Goal: Task Accomplishment & Management: Manage account settings

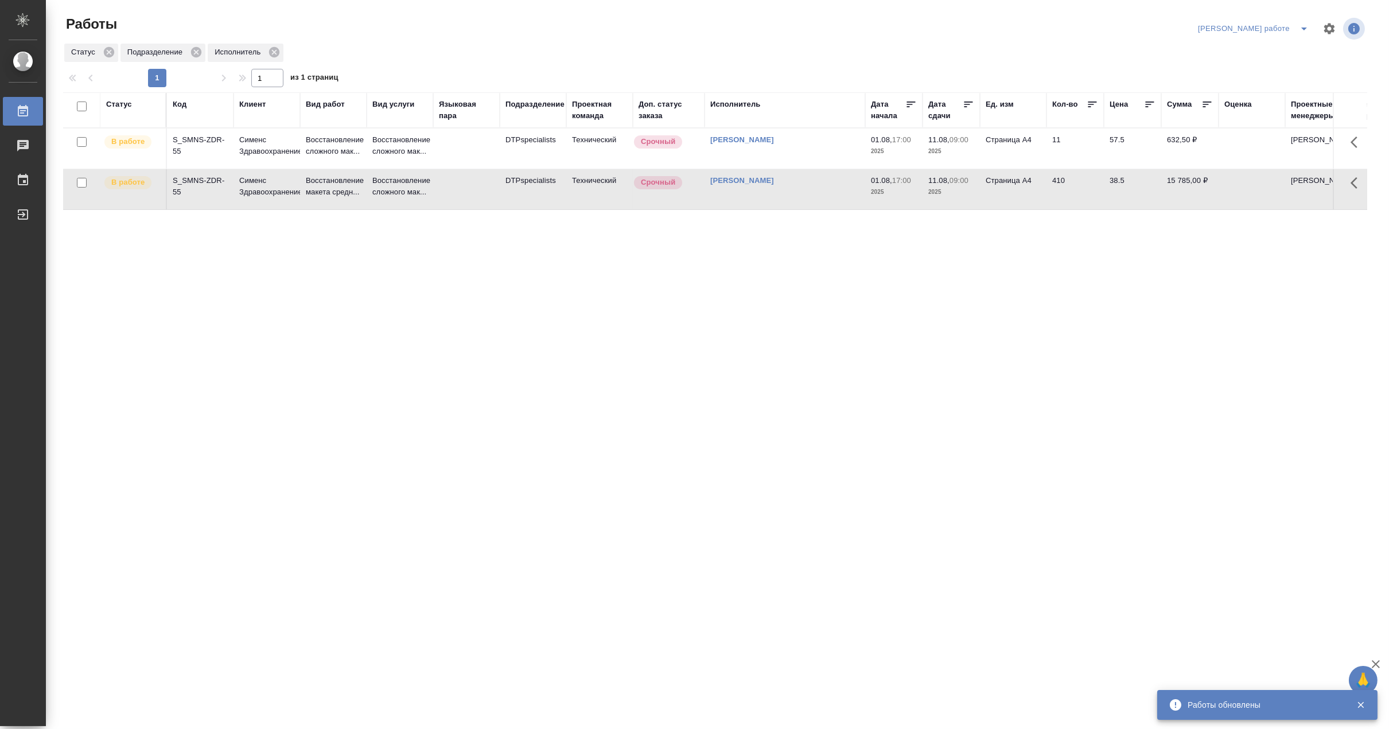
click at [365, 169] on td "Восстановление макета средн..." at bounding box center [333, 149] width 67 height 40
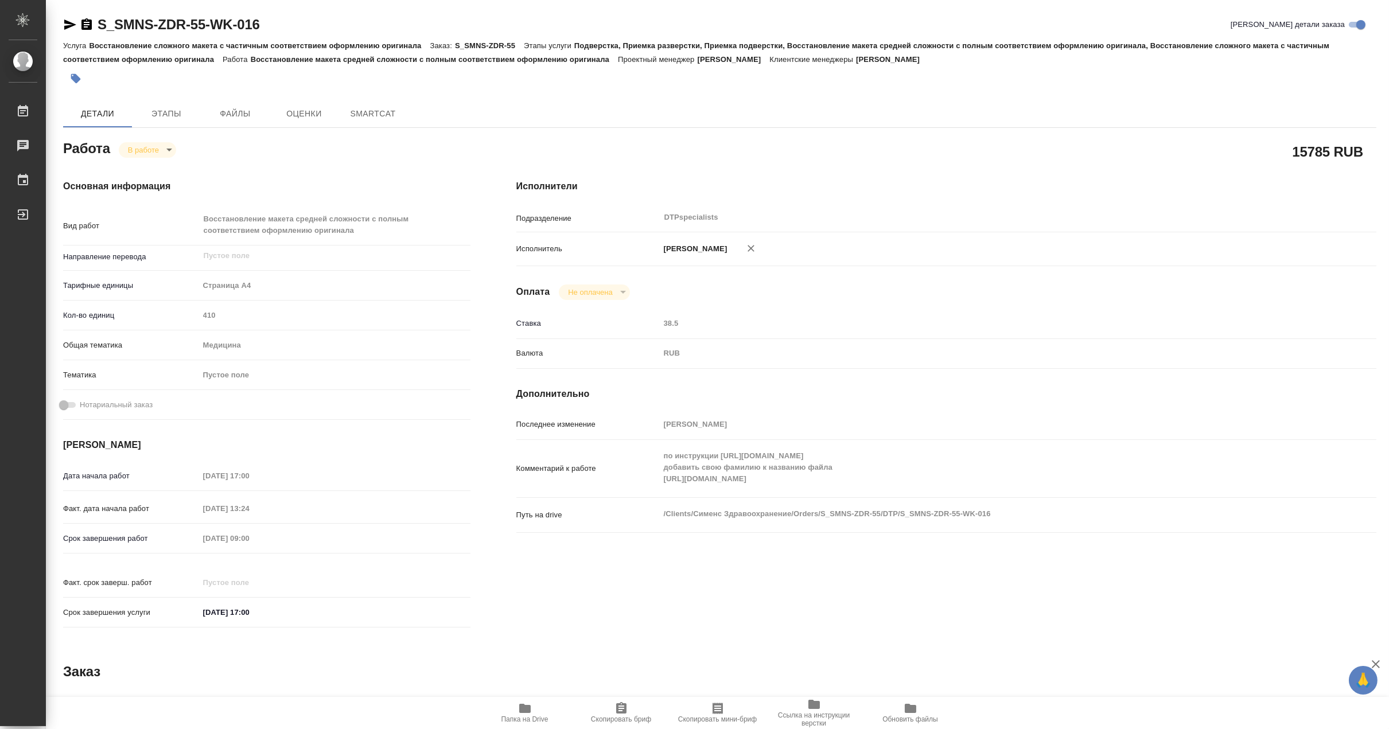
type textarea "x"
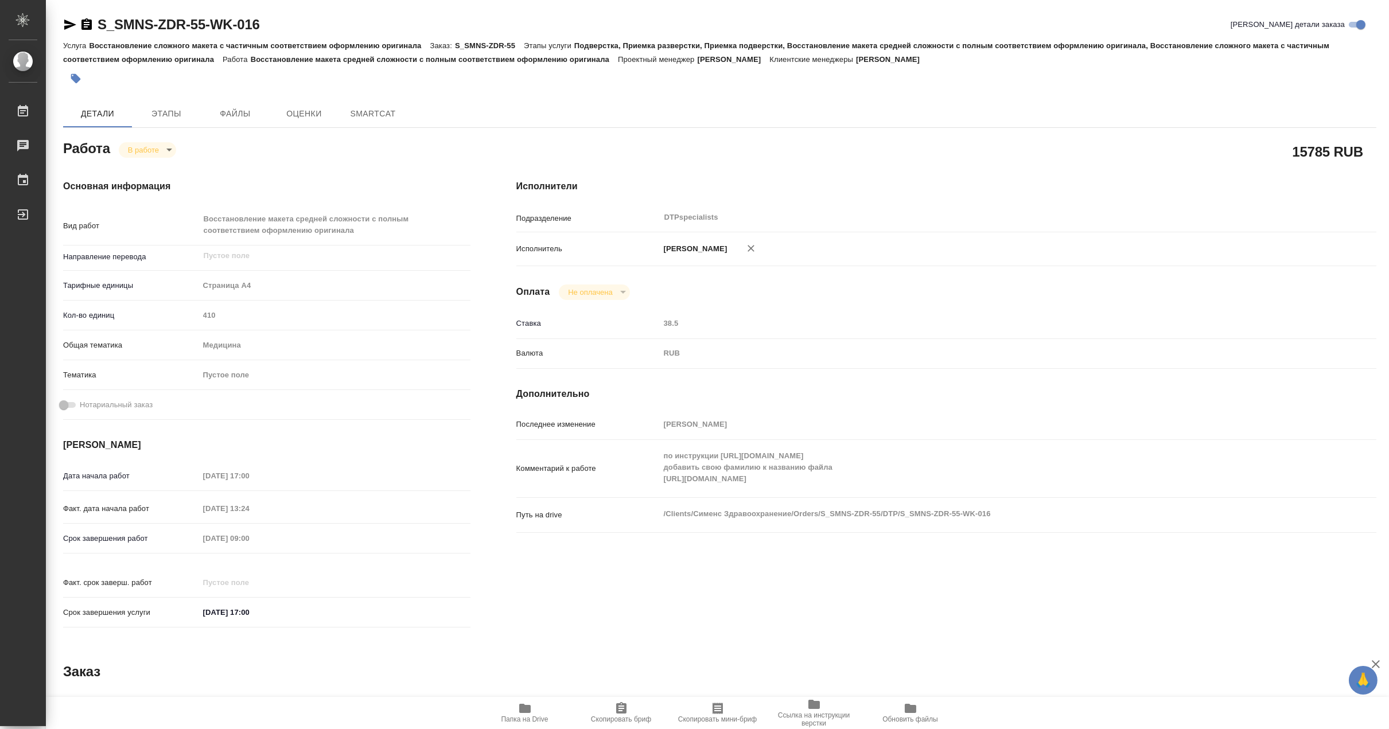
type textarea "x"
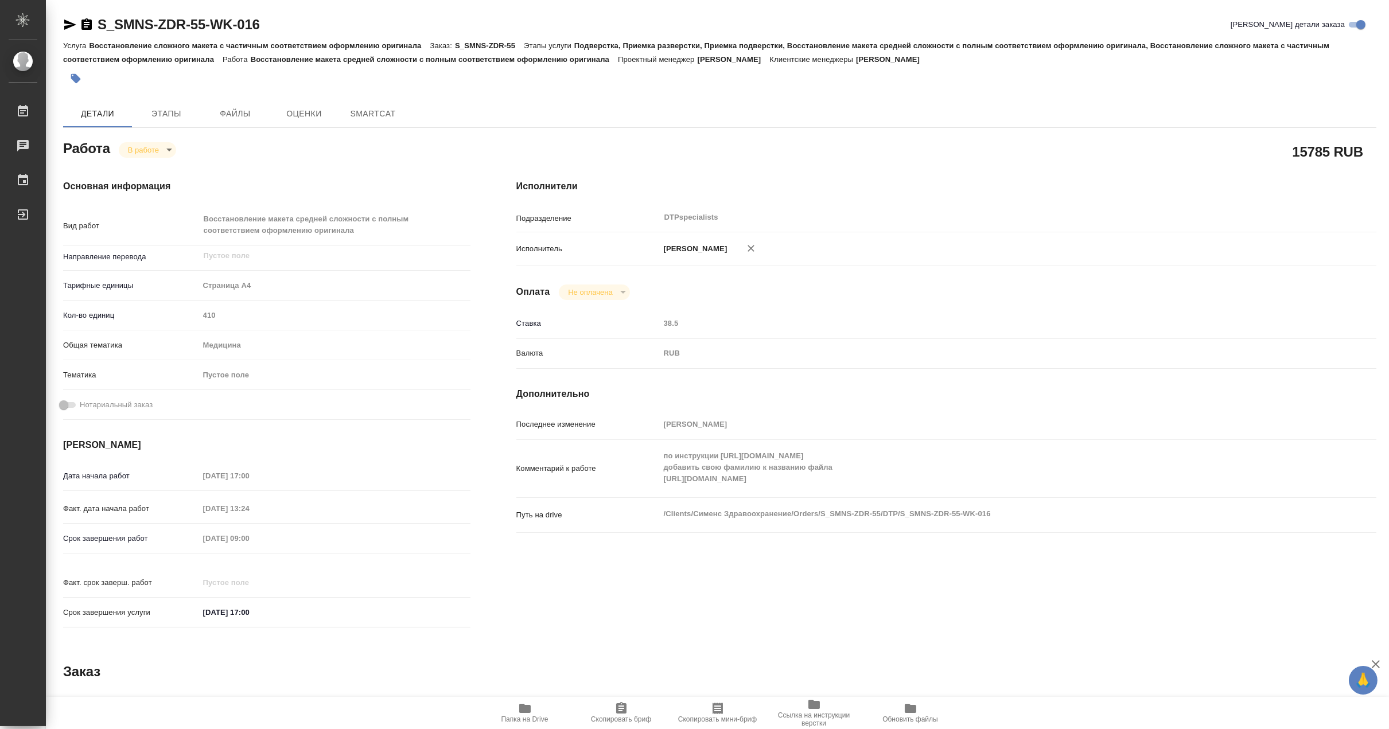
type textarea "x"
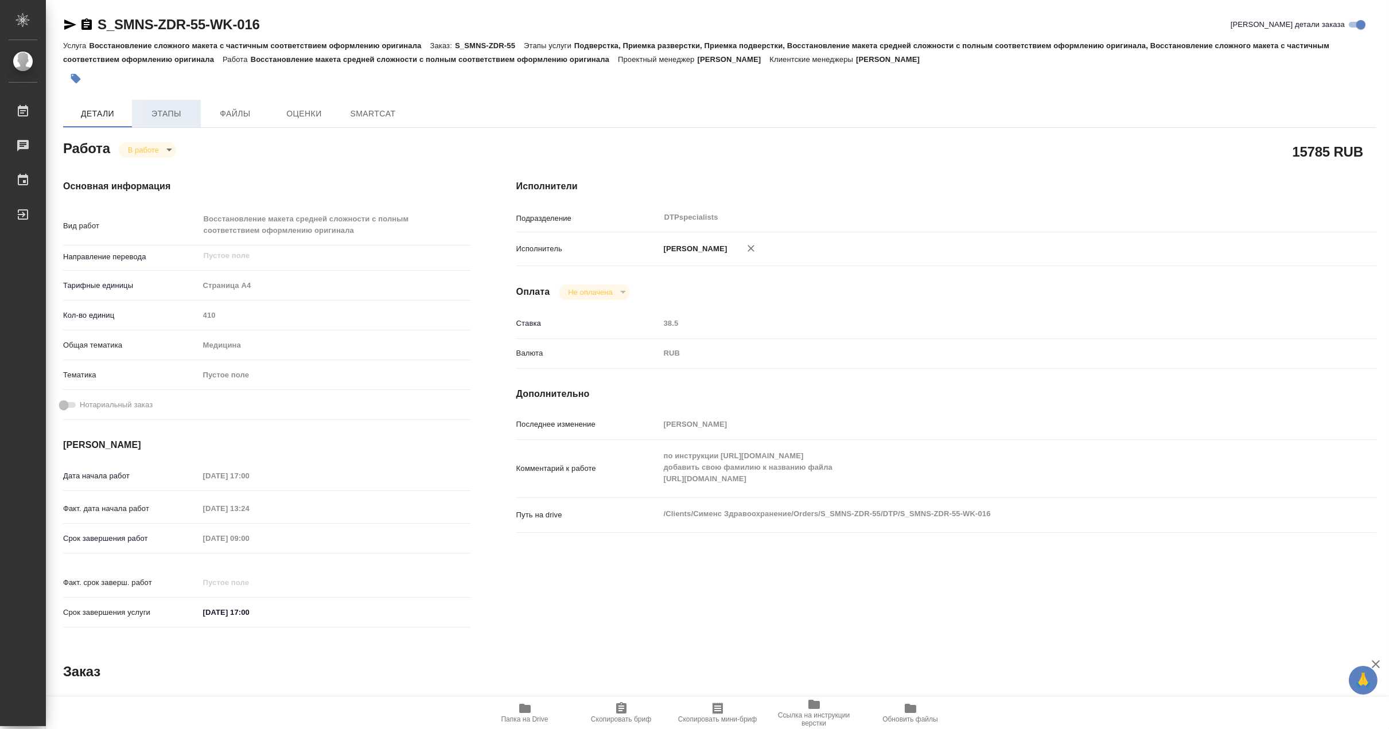
type textarea "x"
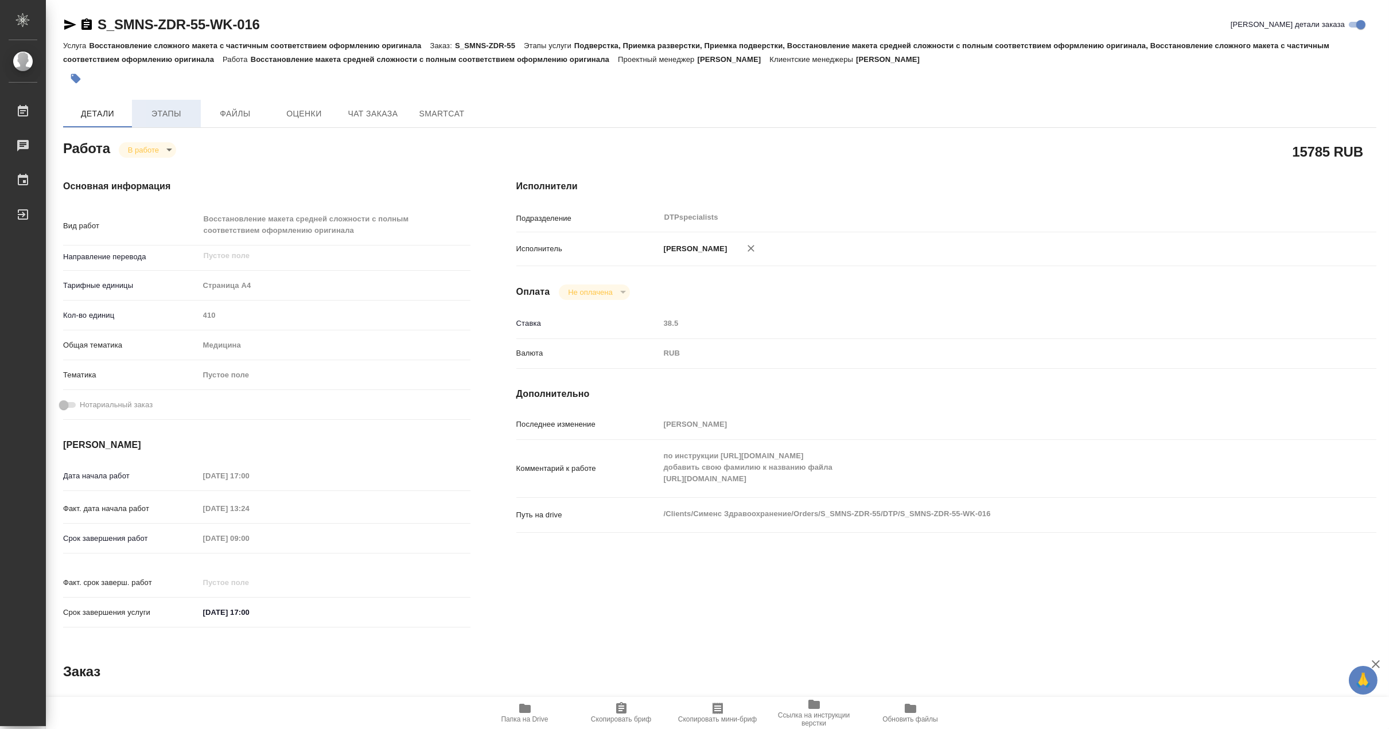
click at [166, 113] on span "Этапы" at bounding box center [166, 114] width 55 height 14
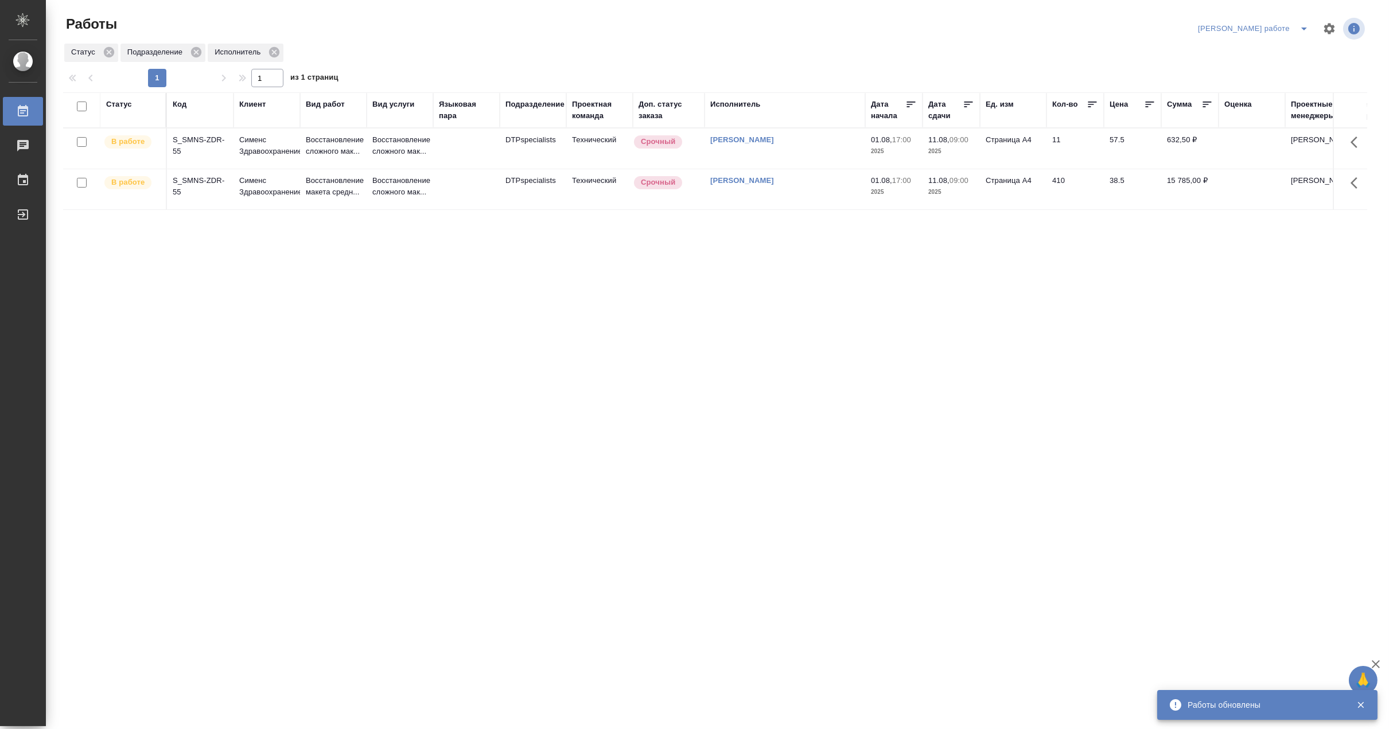
click at [289, 157] on p "Сименс Здравоохранение" at bounding box center [266, 145] width 55 height 23
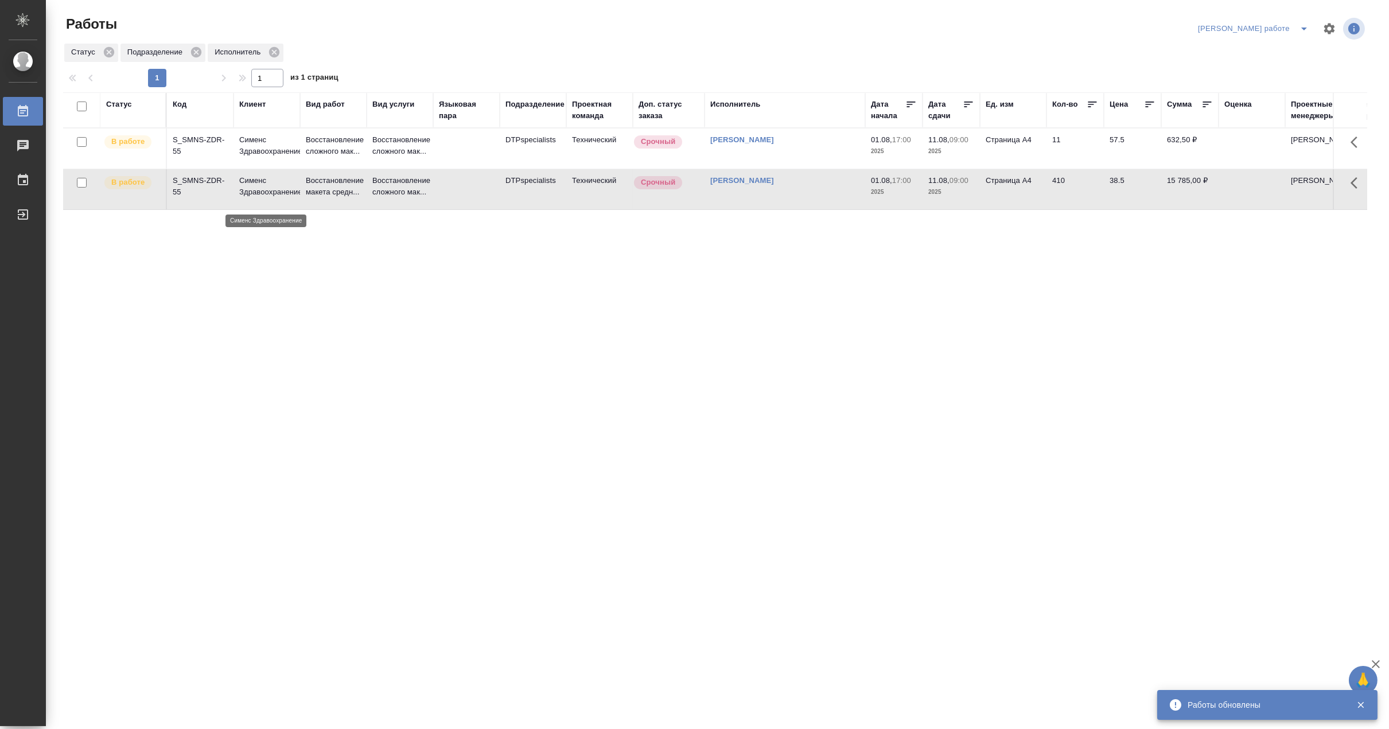
click at [289, 198] on p "Сименс Здравоохранение" at bounding box center [266, 186] width 55 height 23
click at [327, 198] on p "Восстановление макета средн..." at bounding box center [333, 186] width 55 height 23
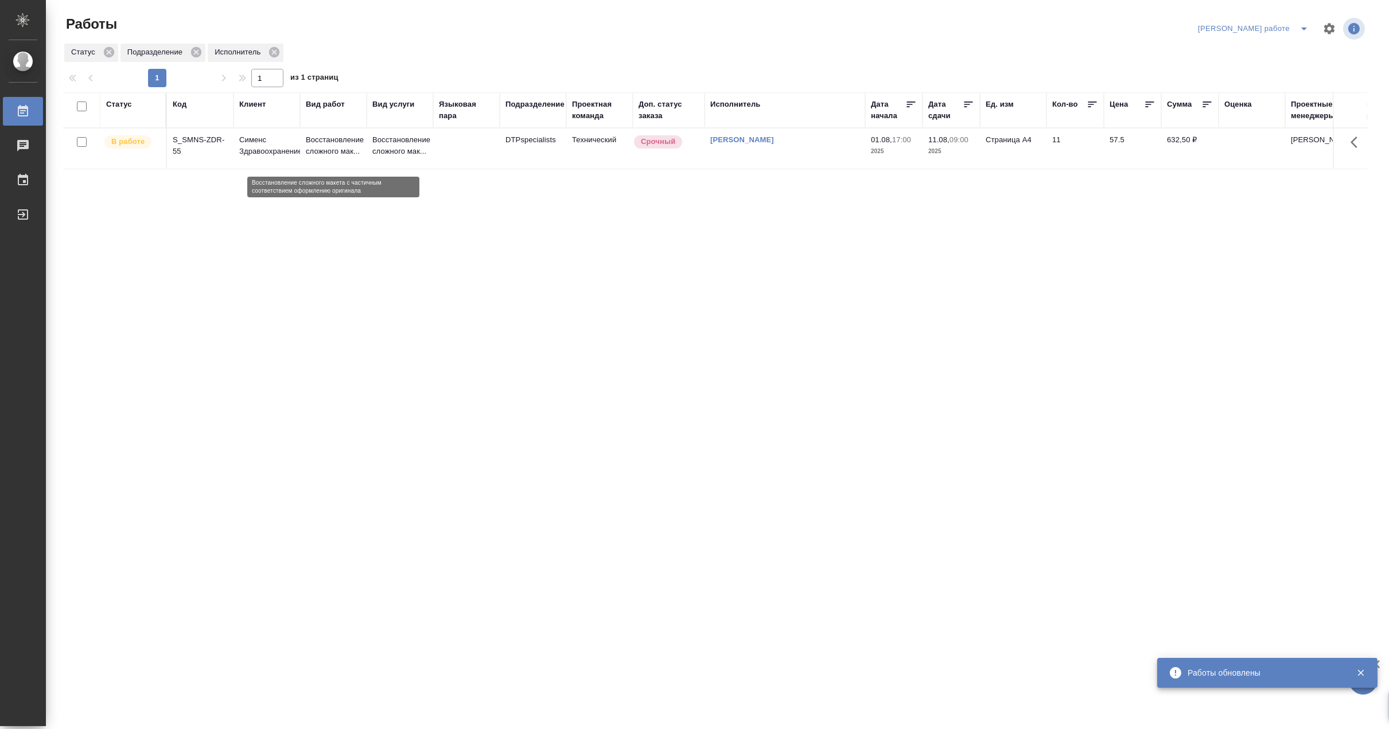
click at [319, 152] on p "Восстановление сложного мак..." at bounding box center [333, 145] width 55 height 23
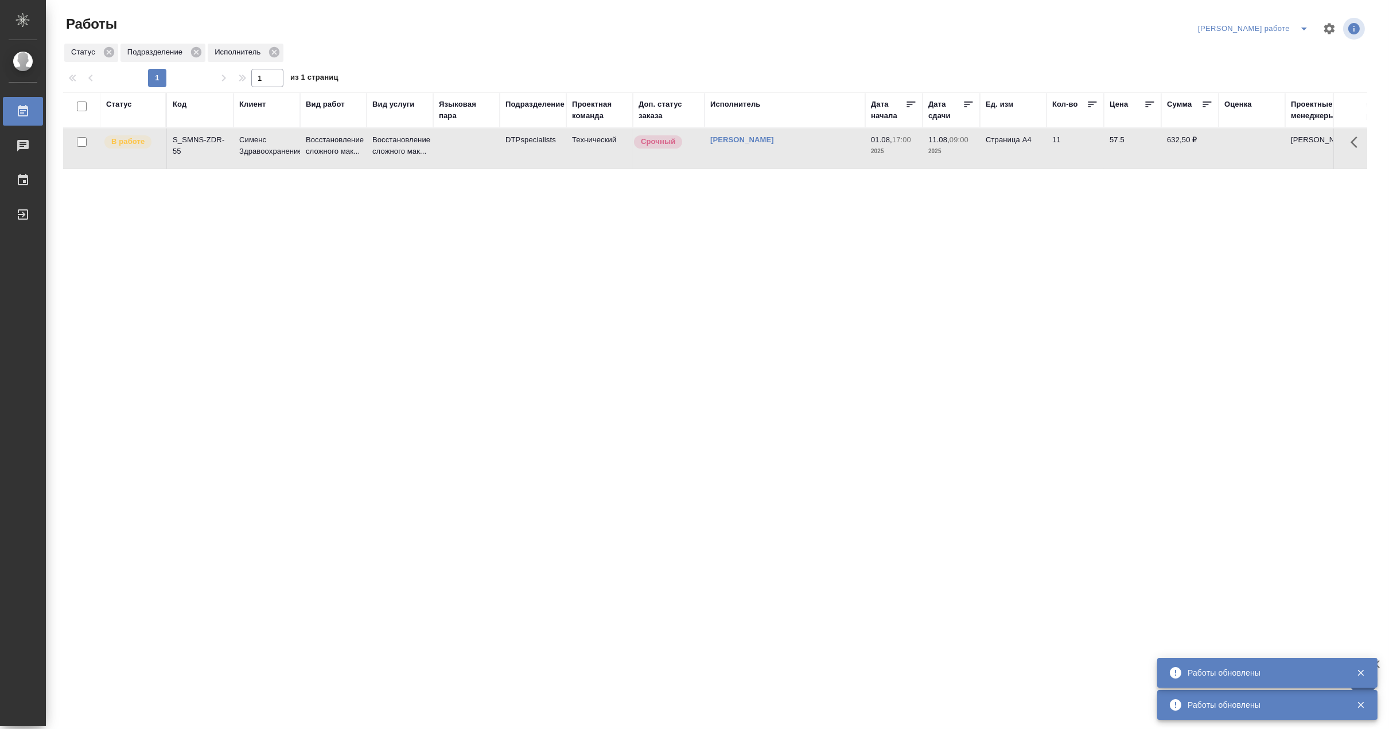
click at [1297, 22] on span "split button" at bounding box center [1304, 29] width 17 height 14
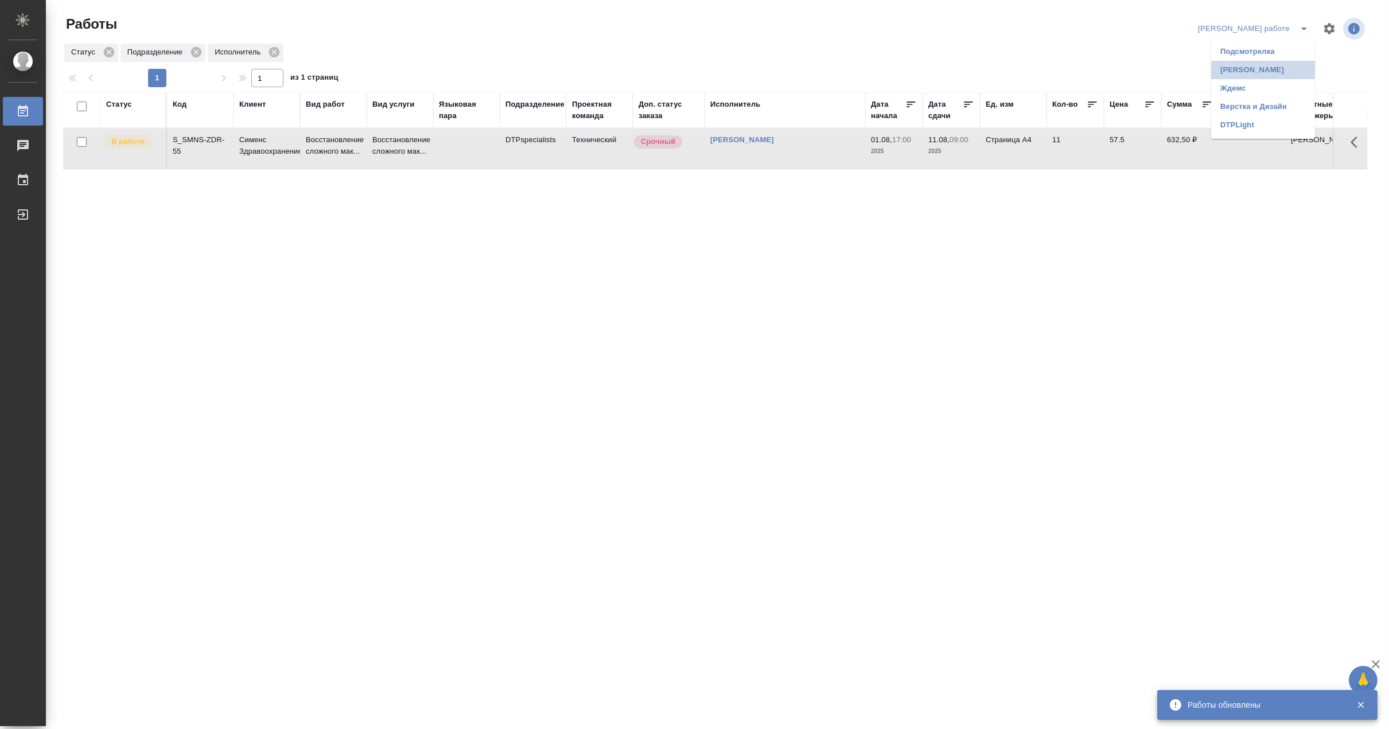
click at [1266, 65] on li "[PERSON_NAME]" at bounding box center [1263, 70] width 104 height 18
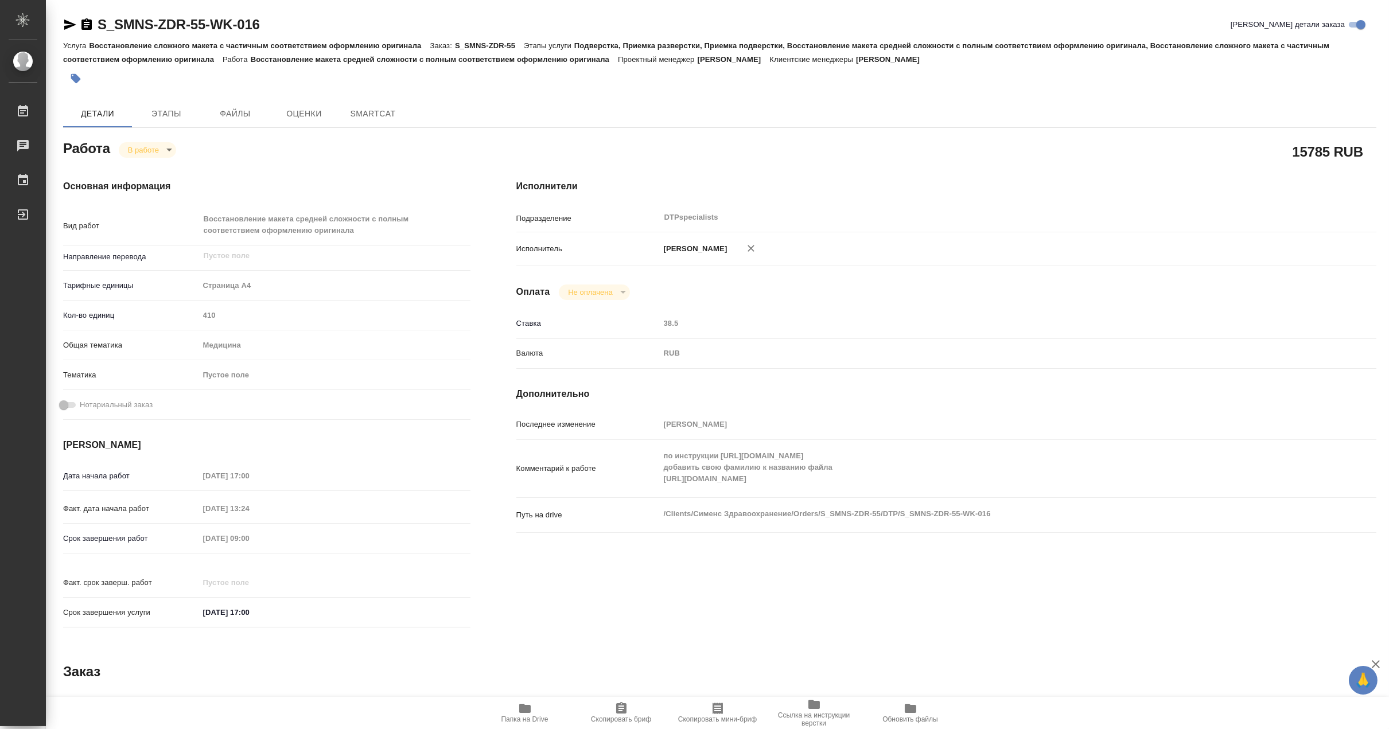
type textarea "x"
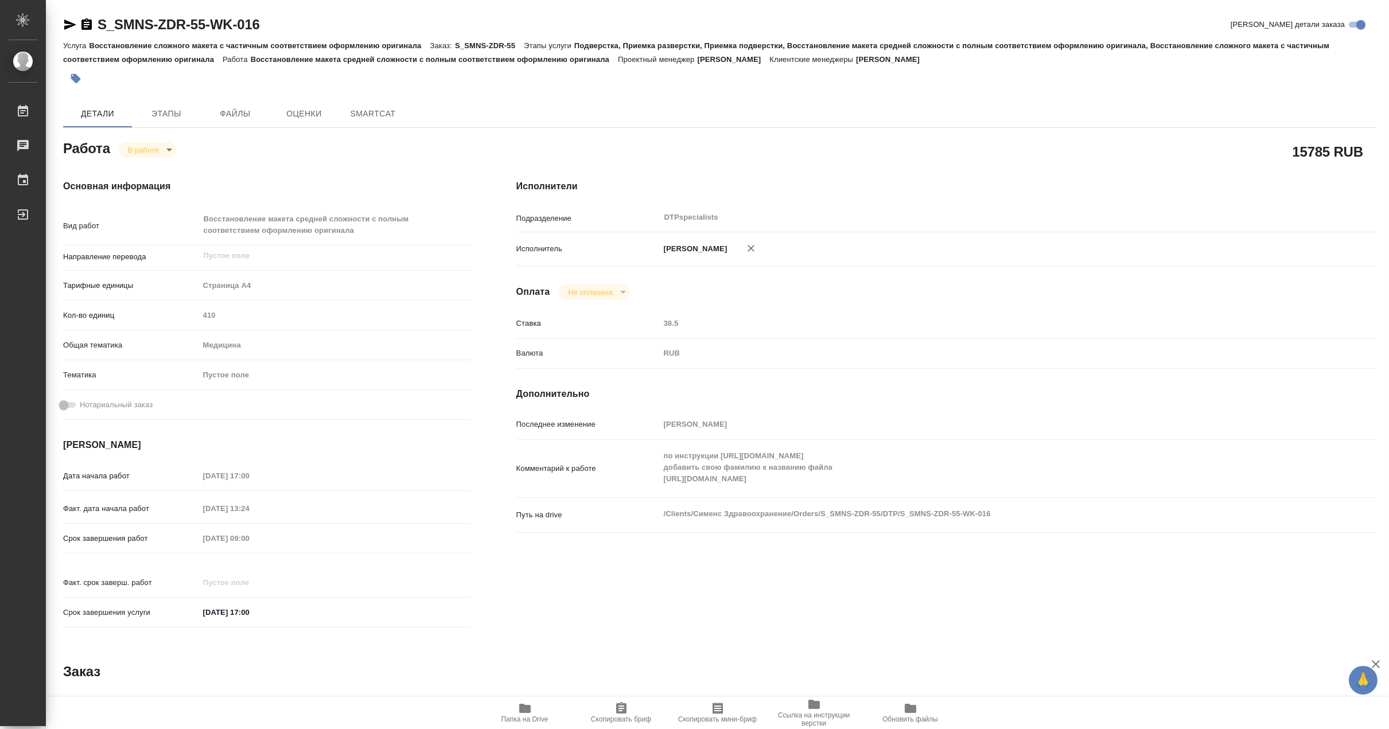
type textarea "x"
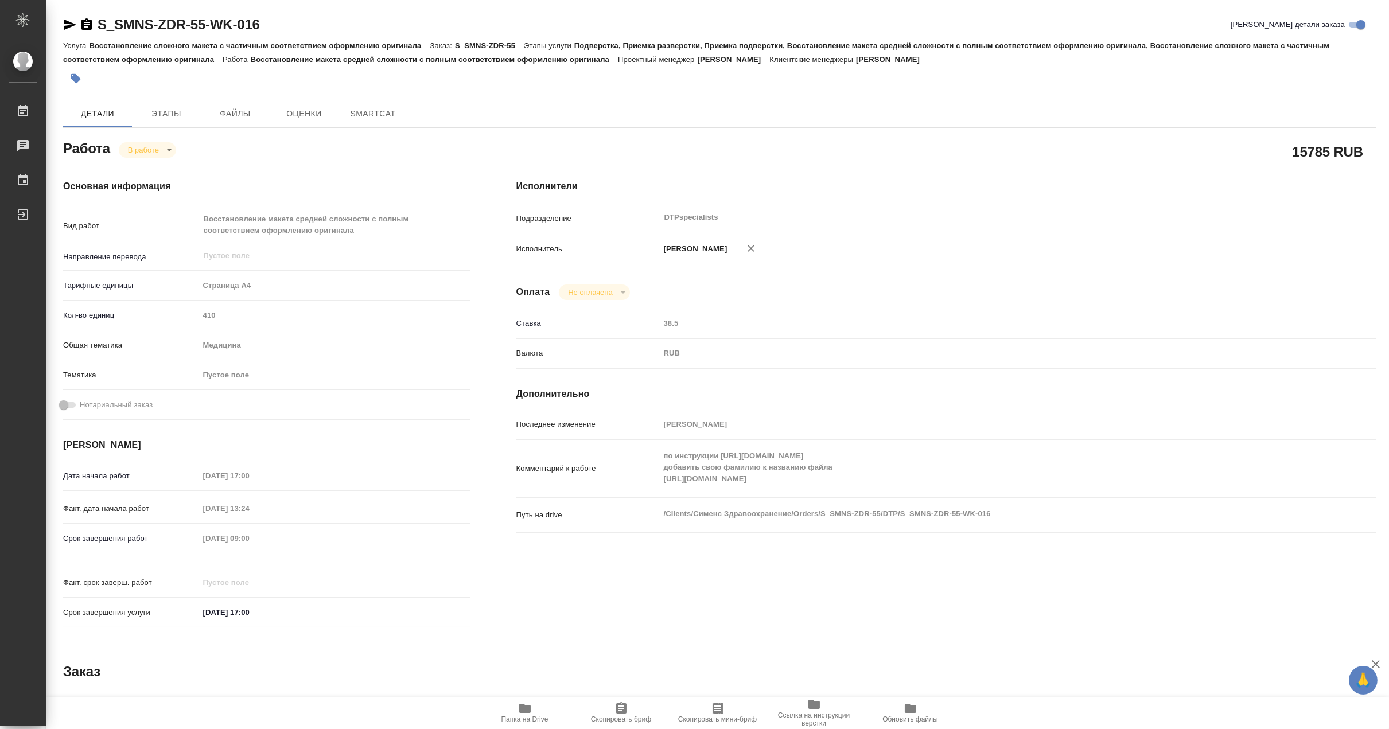
type textarea "x"
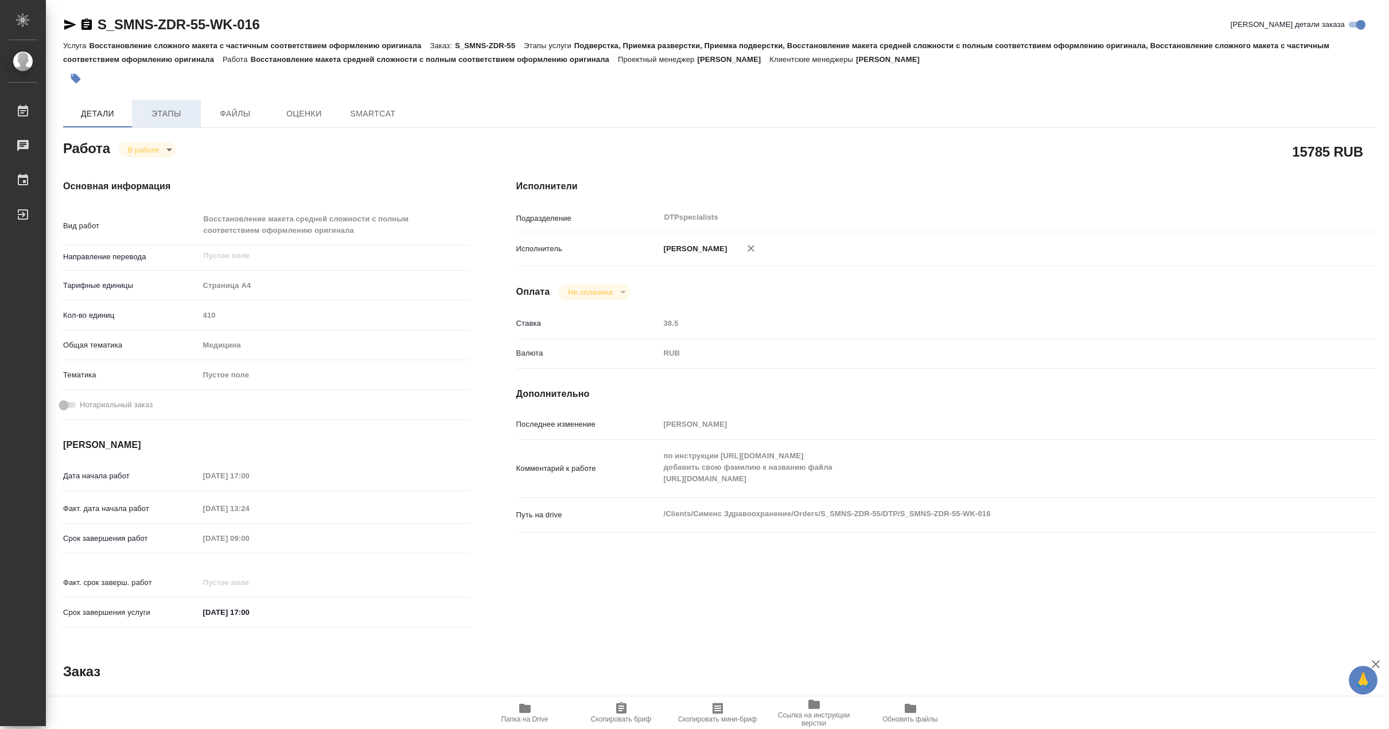
type textarea "x"
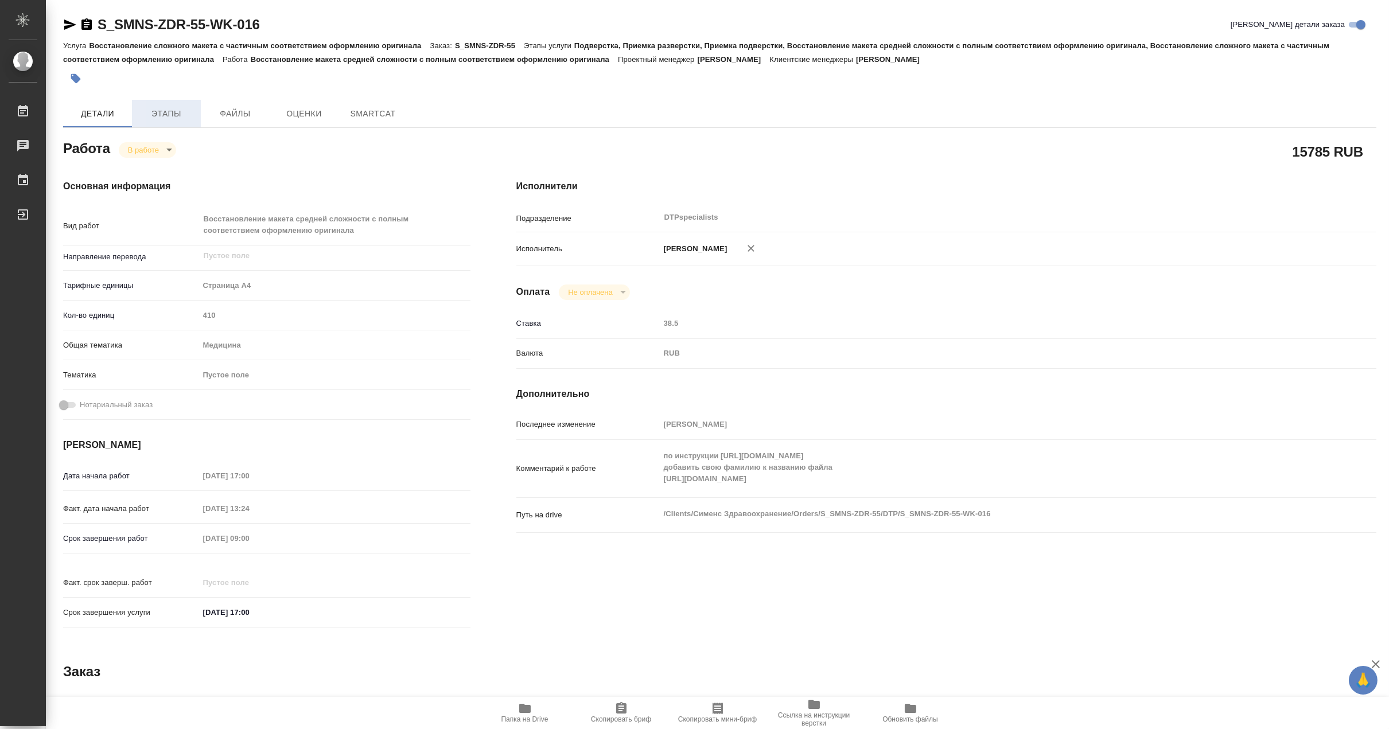
click at [168, 111] on span "Этапы" at bounding box center [166, 114] width 55 height 14
type textarea "x"
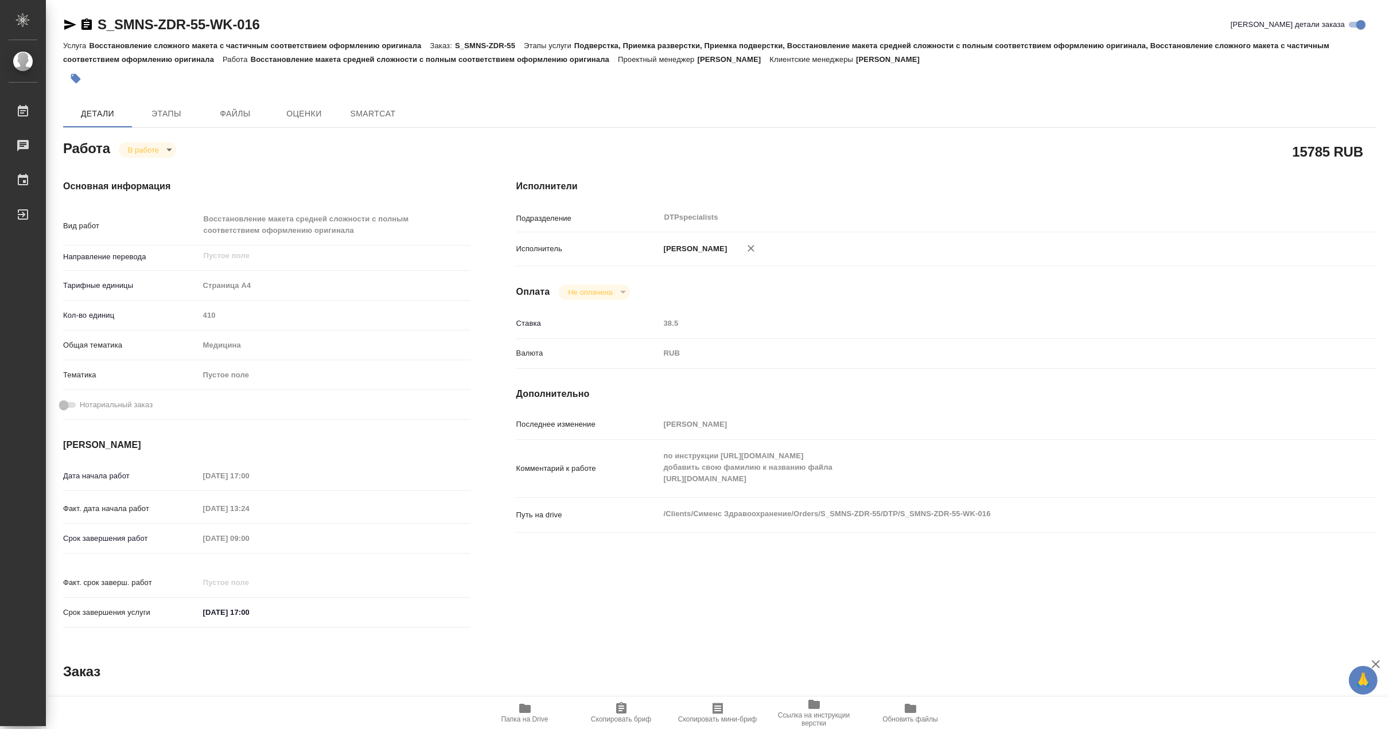
type textarea "x"
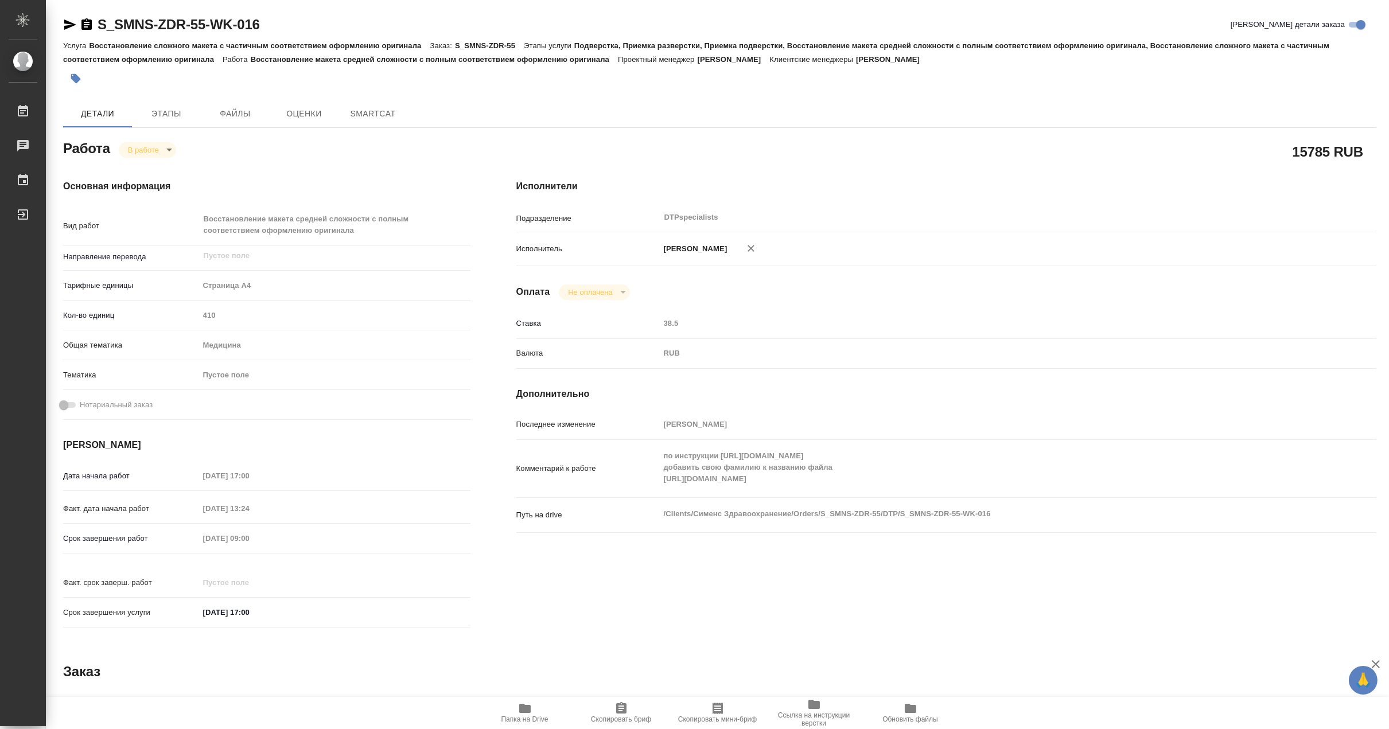
type textarea "x"
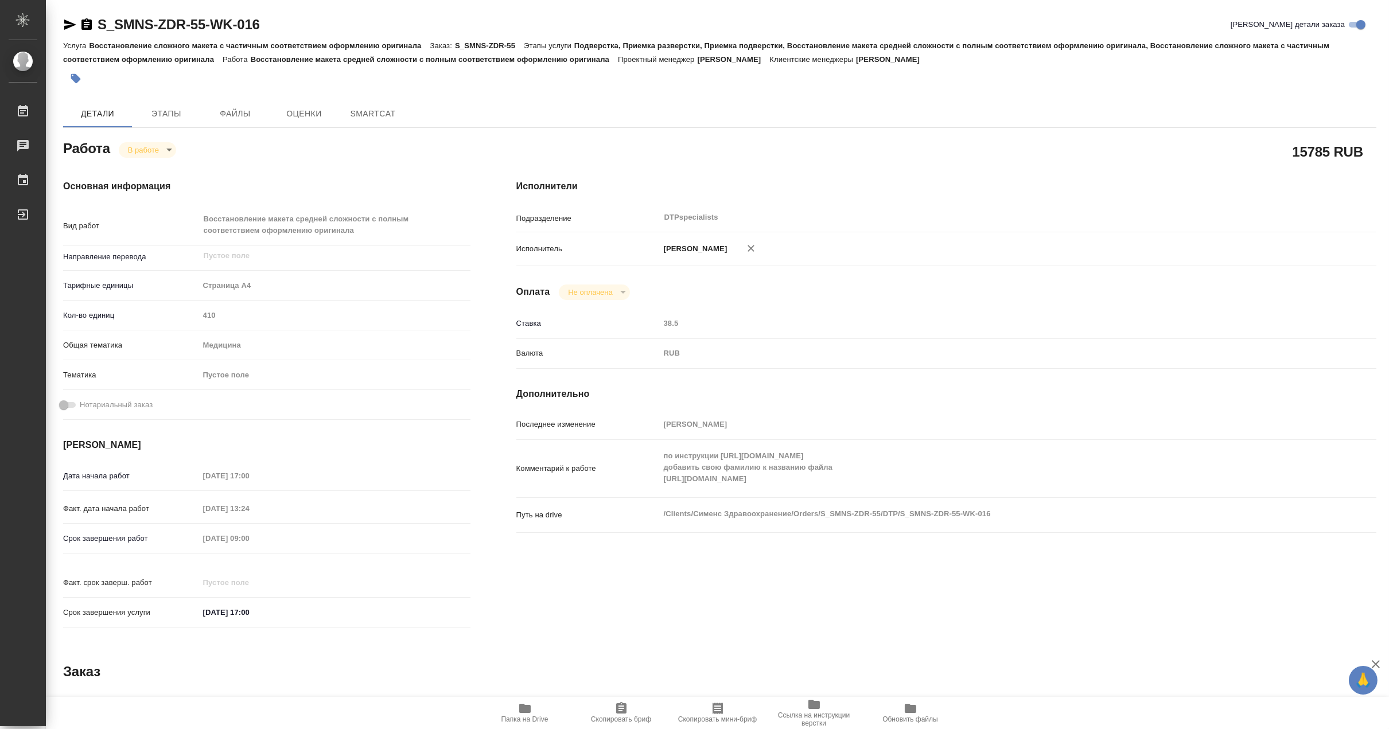
type textarea "x"
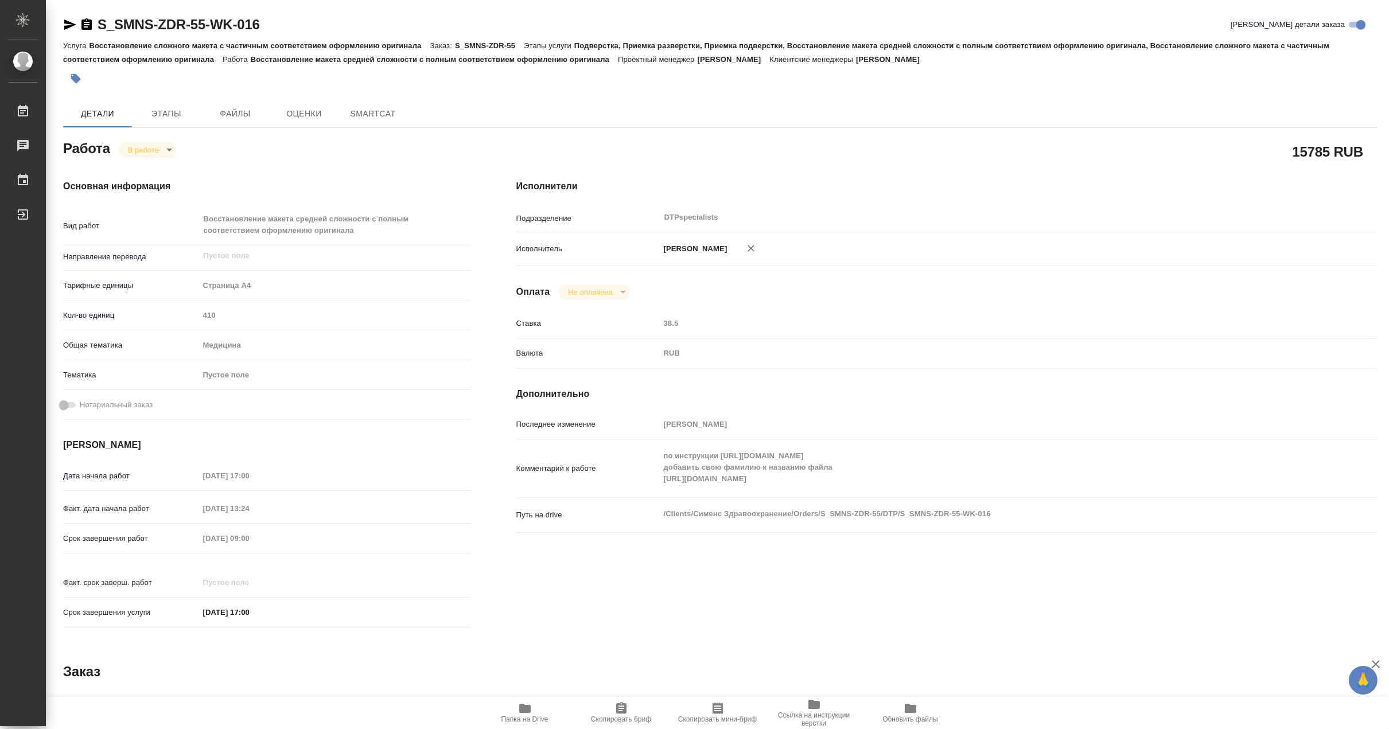
type textarea "x"
click at [528, 721] on span "Папка на Drive" at bounding box center [525, 720] width 47 height 8
type textarea "x"
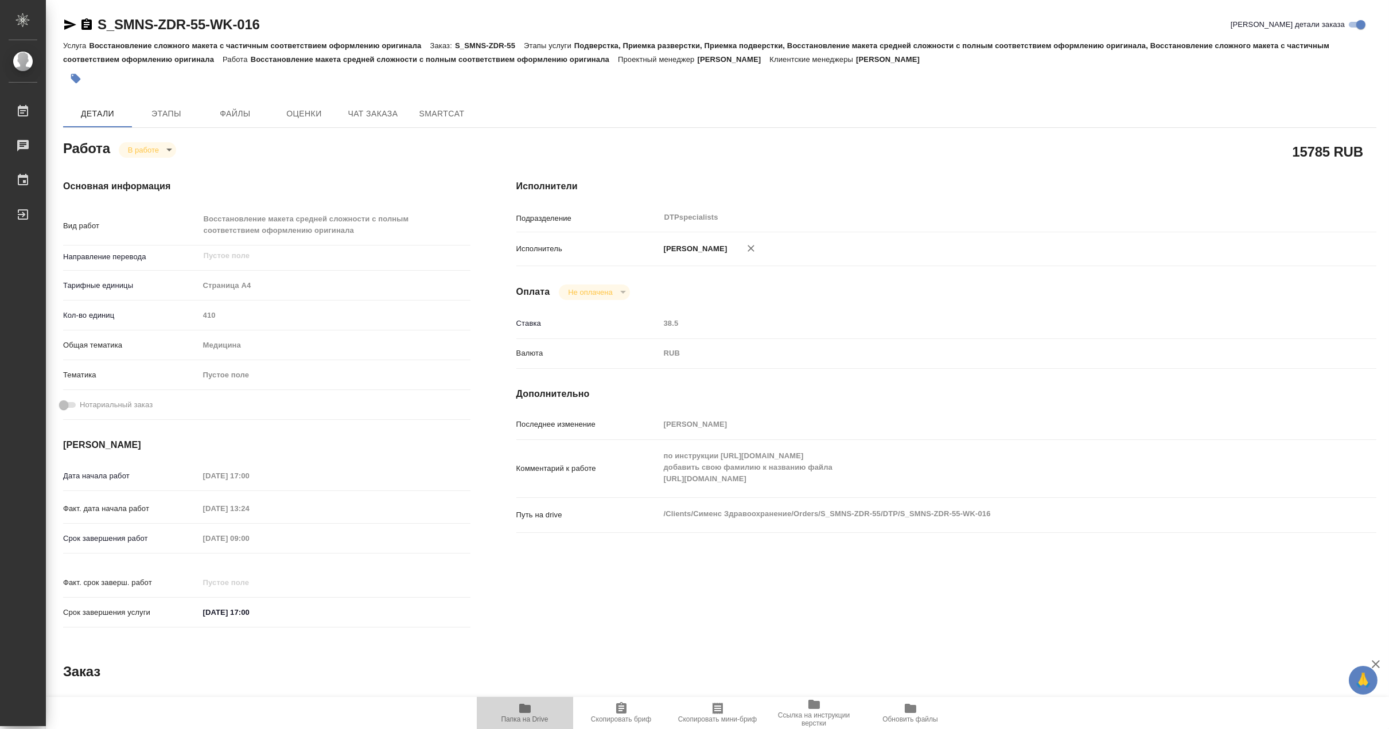
type textarea "x"
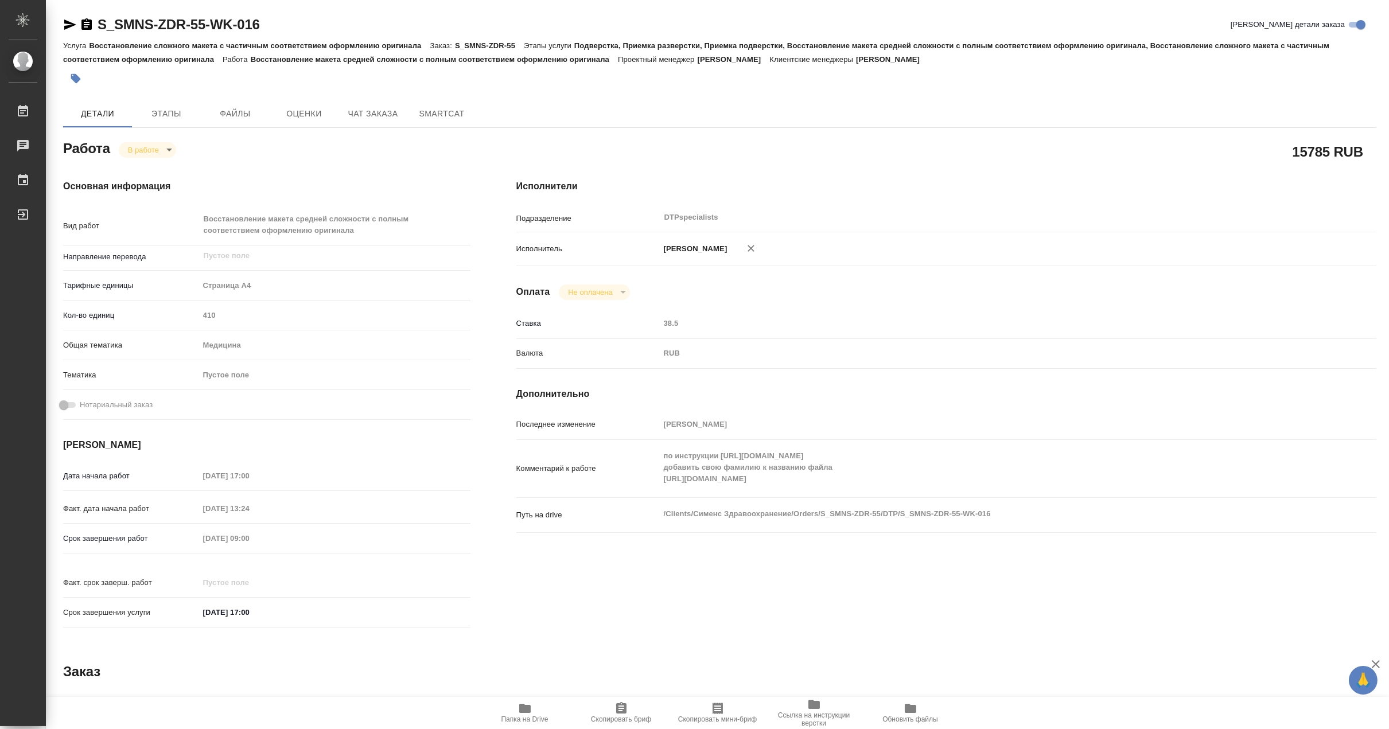
type textarea "x"
drag, startPoint x: 285, startPoint y: 23, endPoint x: 90, endPoint y: 21, distance: 195.1
click at [90, 21] on div "S_SMNS-ZDR-55-WK-016 Кратко детали заказа" at bounding box center [719, 24] width 1313 height 18
copy link "S_SMNS-ZDR-55-WK-016"
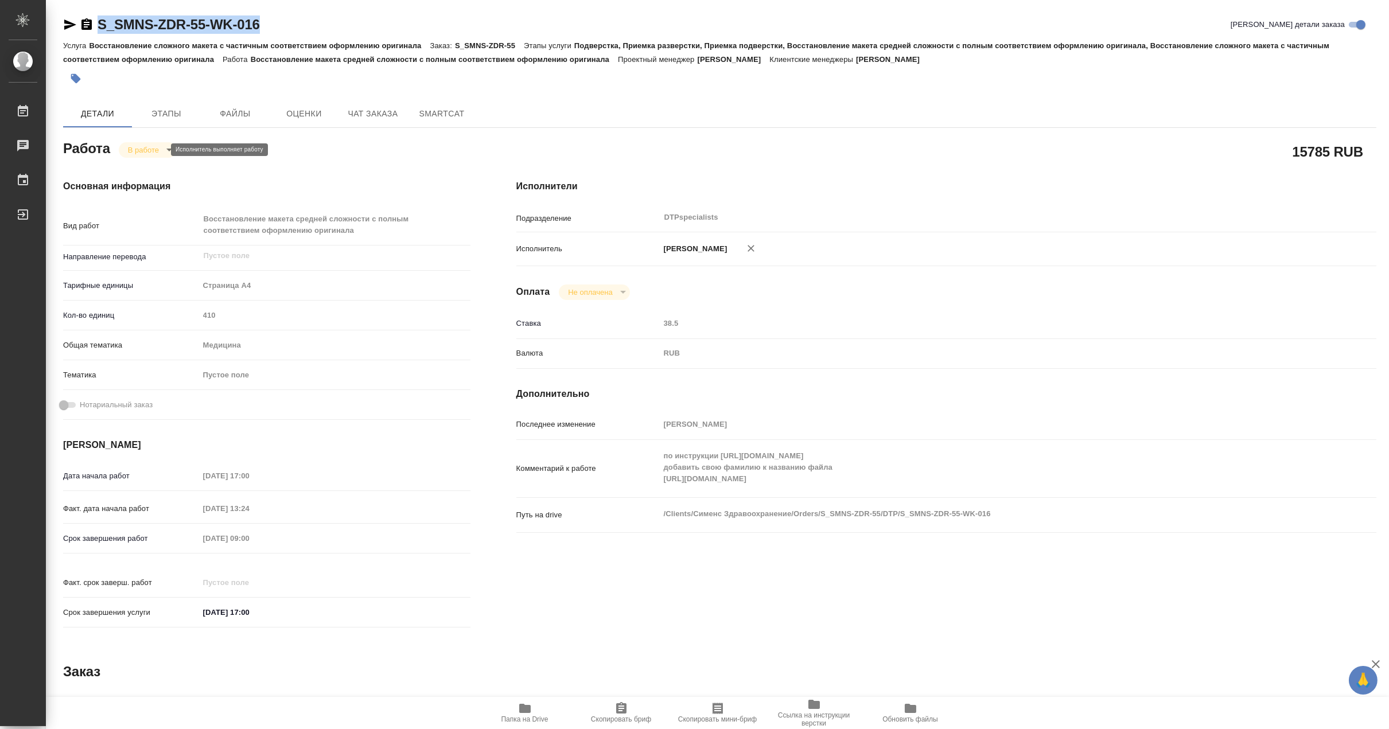
click at [140, 147] on body "🙏 .cls-1 fill:#fff; AWATERA Matveeva Maria Работы 0 Чаты График Выйти S_SMNS-ZD…" at bounding box center [694, 364] width 1389 height 729
click at [141, 165] on button "Выполнен" at bounding box center [148, 169] width 42 height 13
type textarea "x"
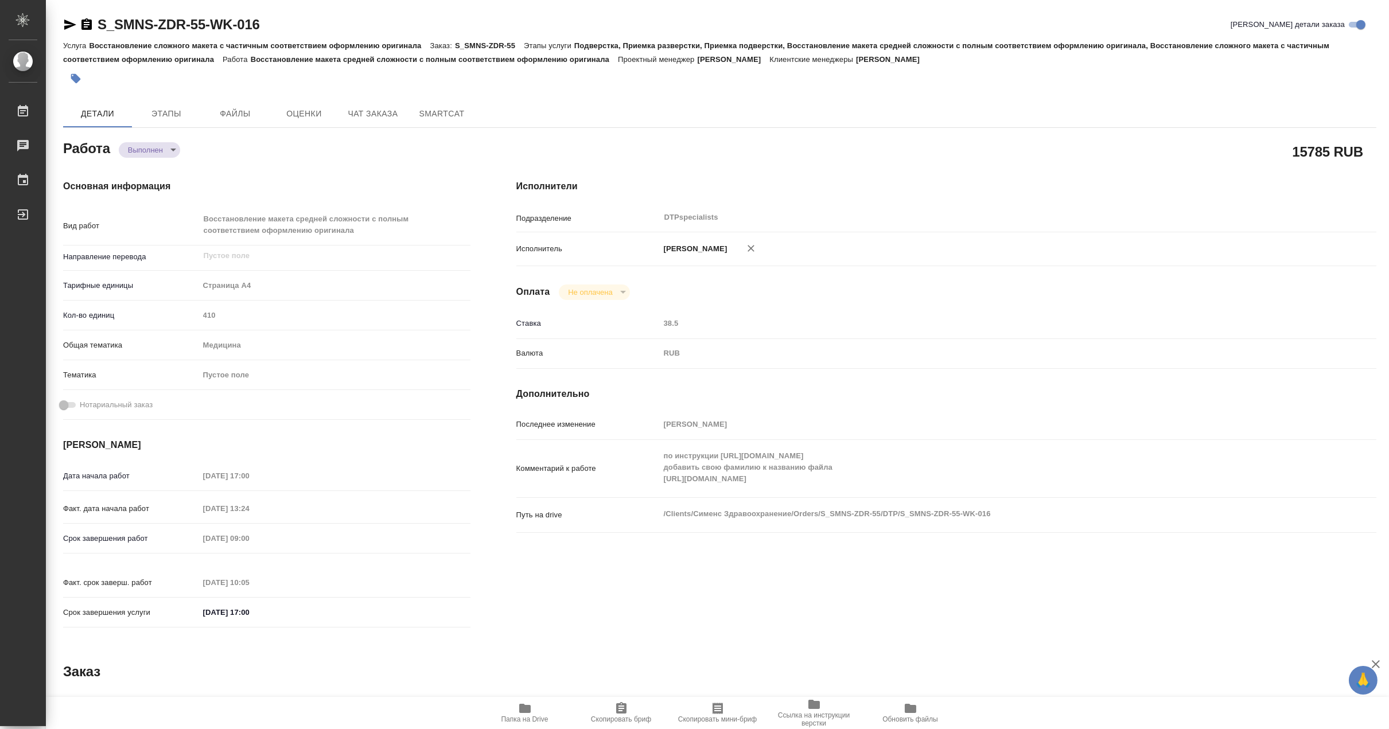
type textarea "x"
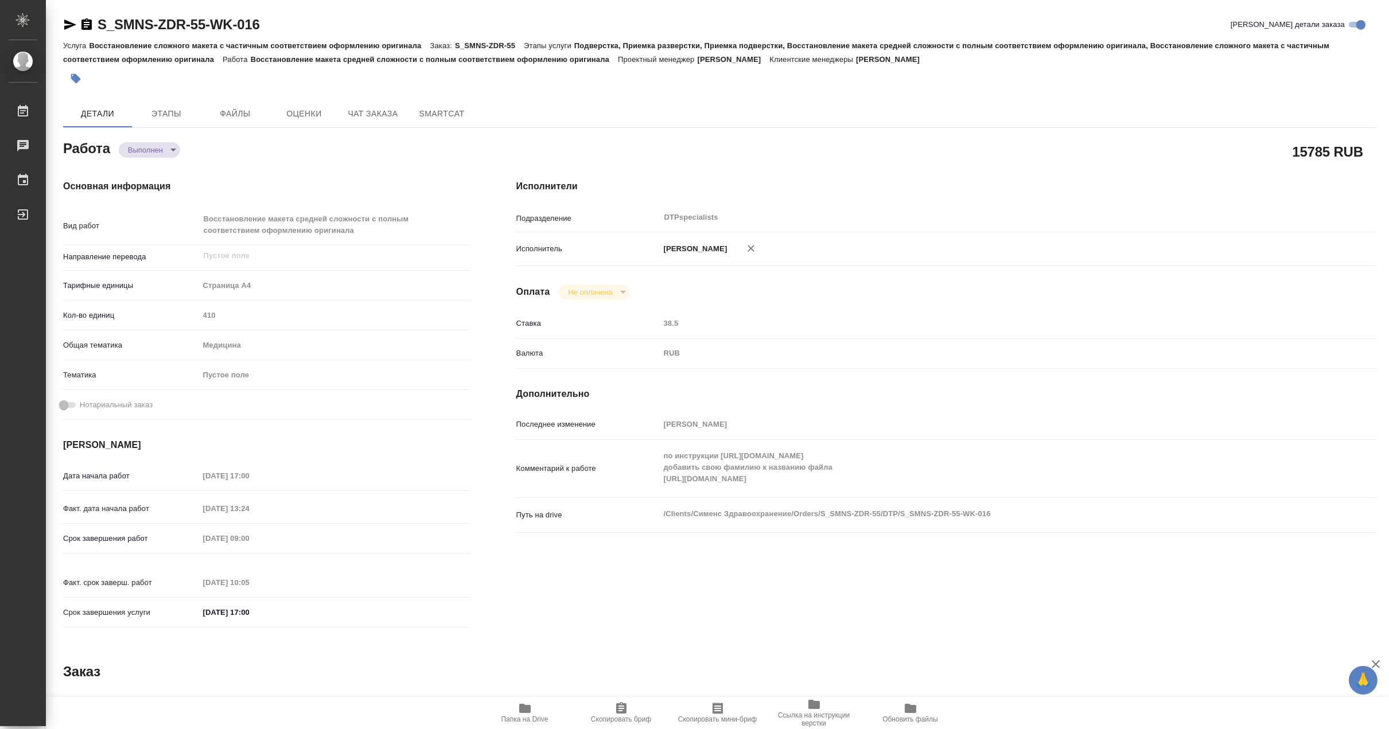
type textarea "x"
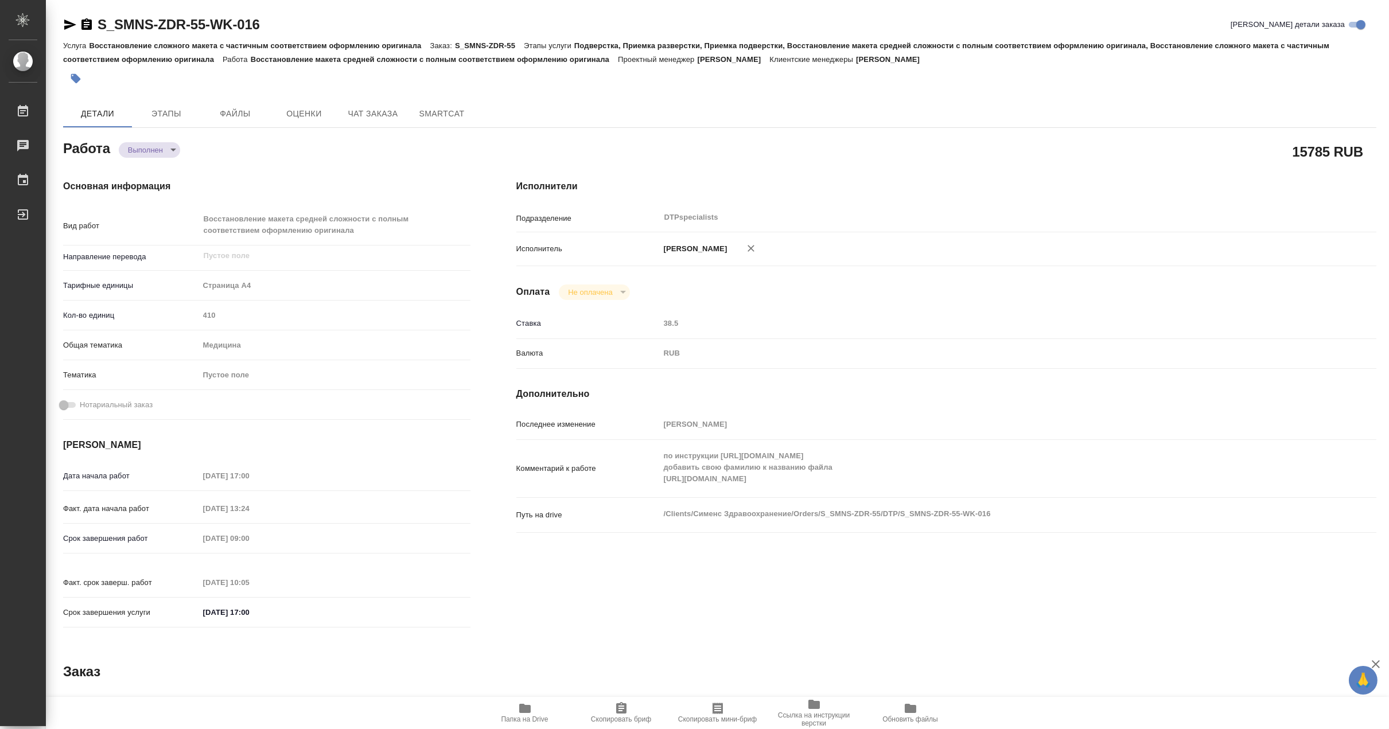
type textarea "x"
click at [158, 108] on span "Этапы" at bounding box center [166, 114] width 55 height 14
type textarea "x"
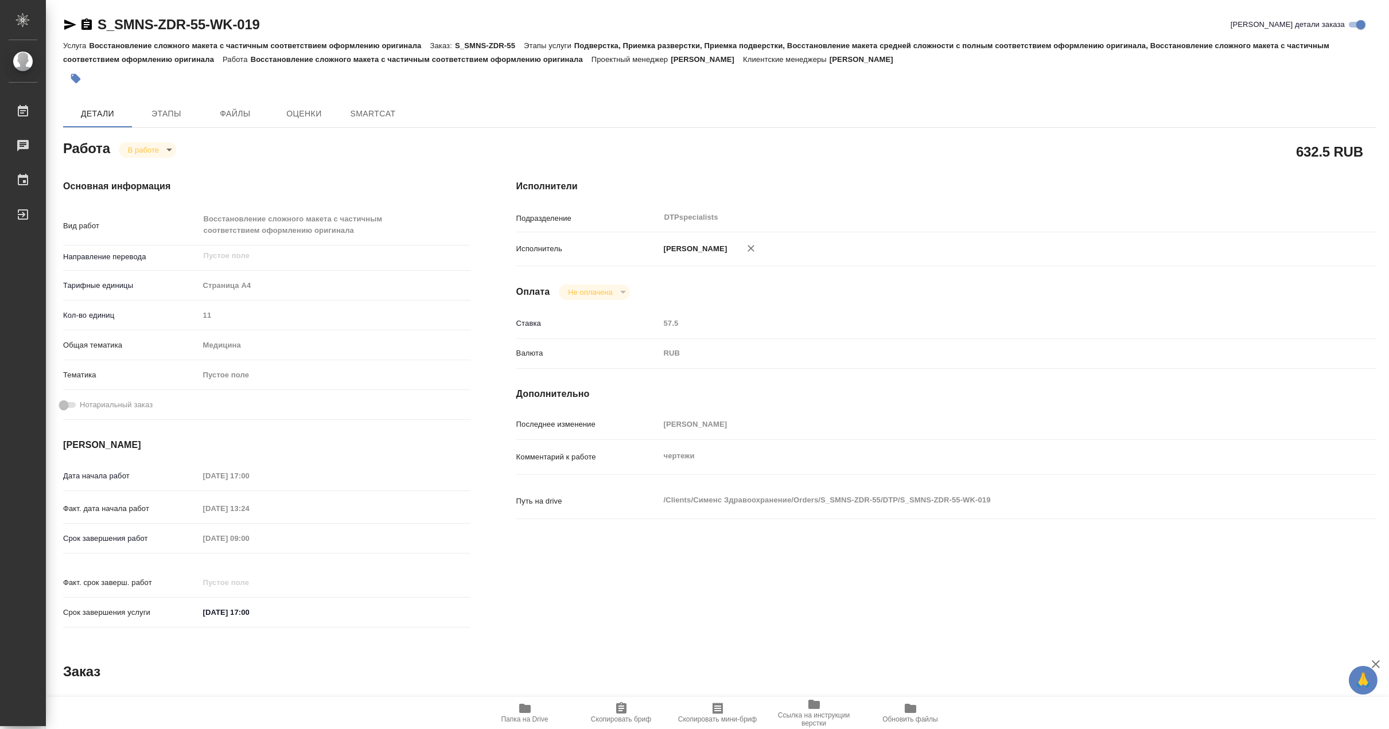
type textarea "x"
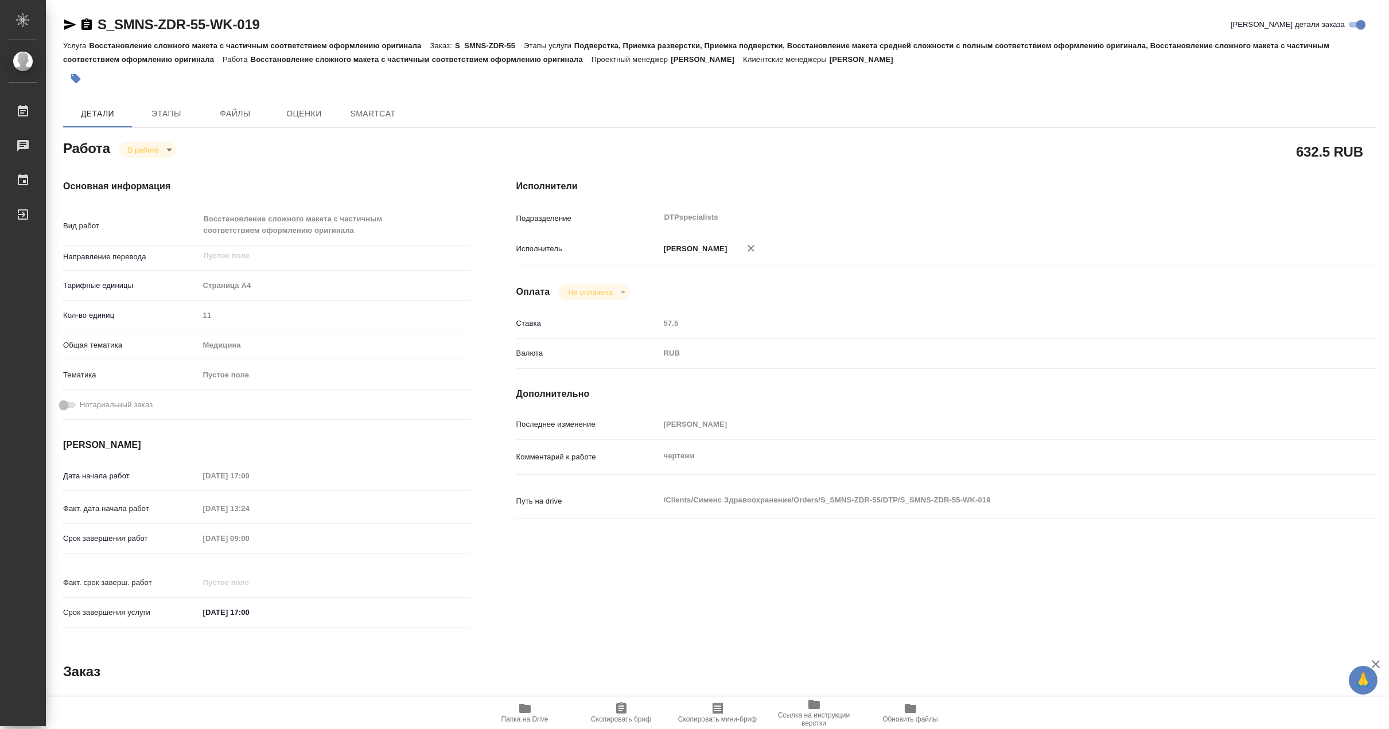
type textarea "x"
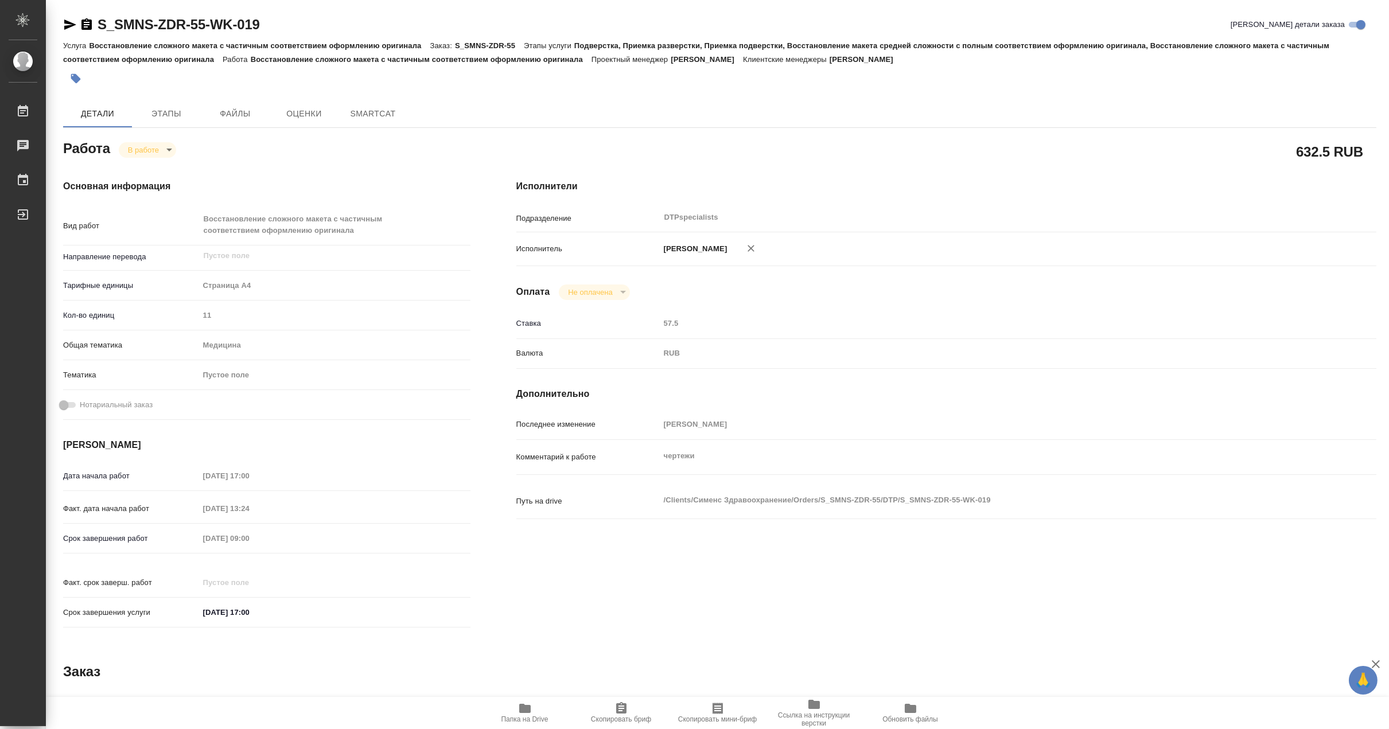
type textarea "x"
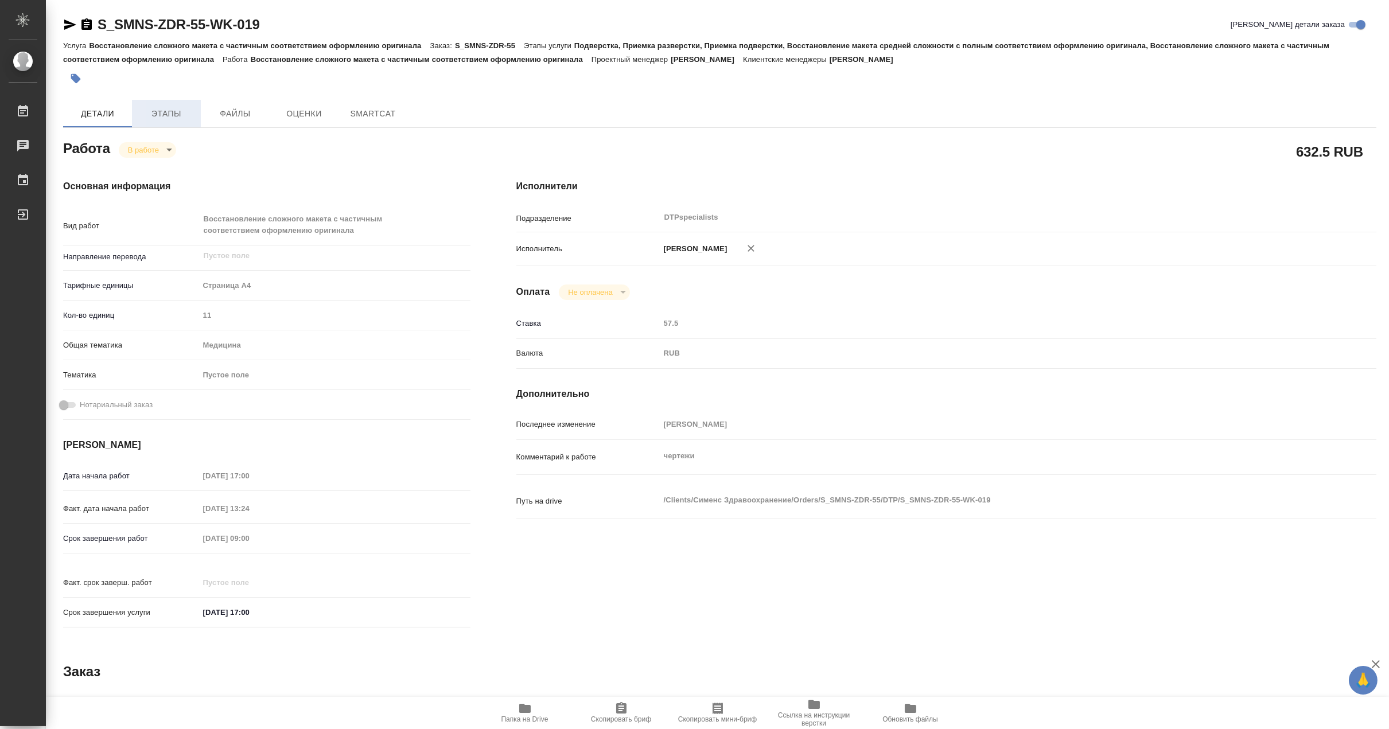
type textarea "x"
click at [164, 115] on span "Этапы" at bounding box center [166, 114] width 55 height 14
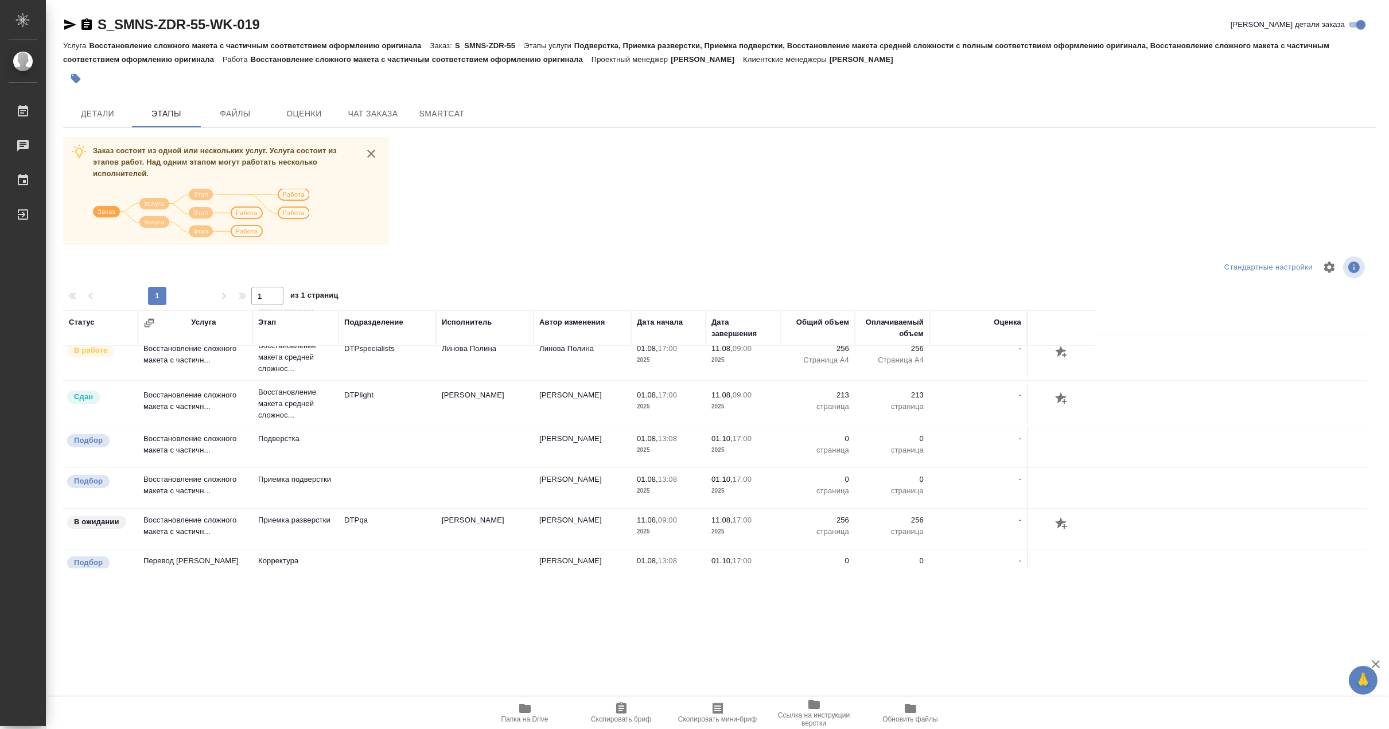
scroll to position [191, 0]
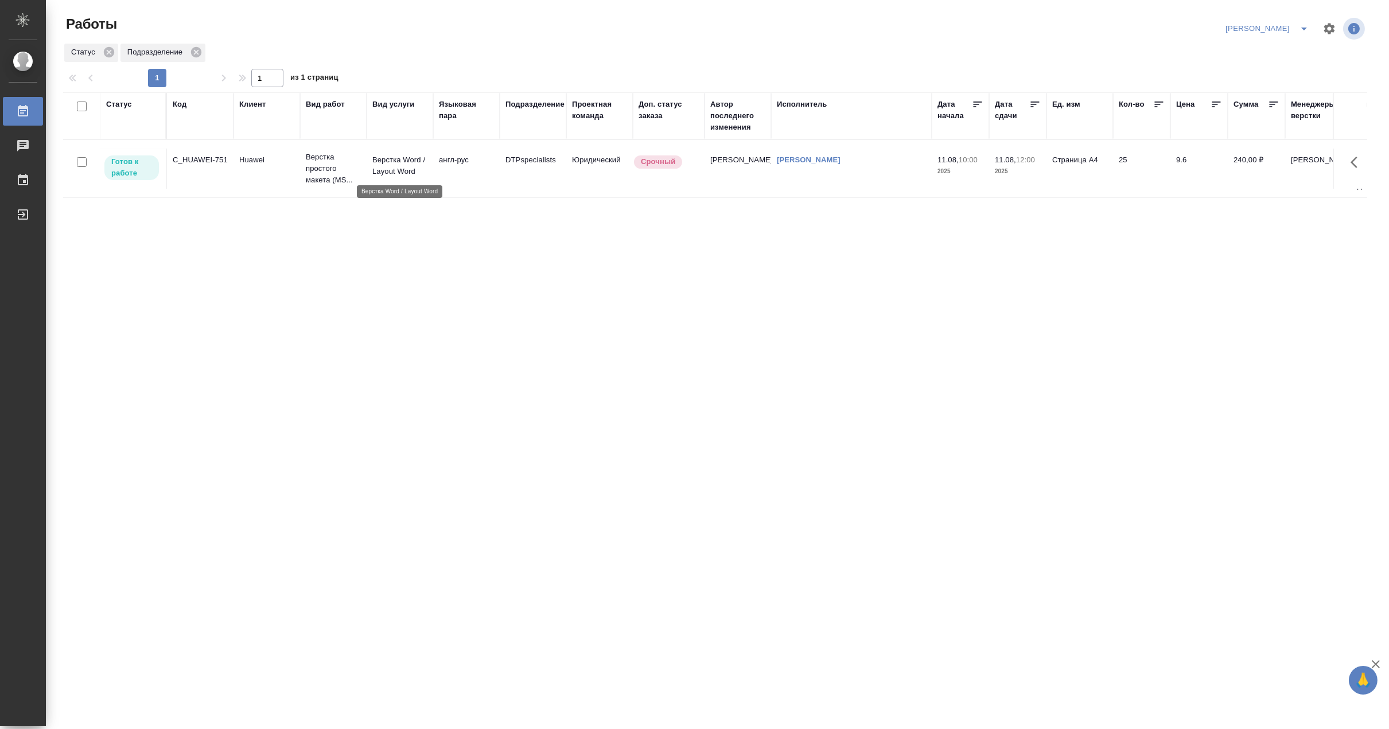
click at [387, 170] on p "Верстка Word / Layout Word" at bounding box center [399, 165] width 55 height 23
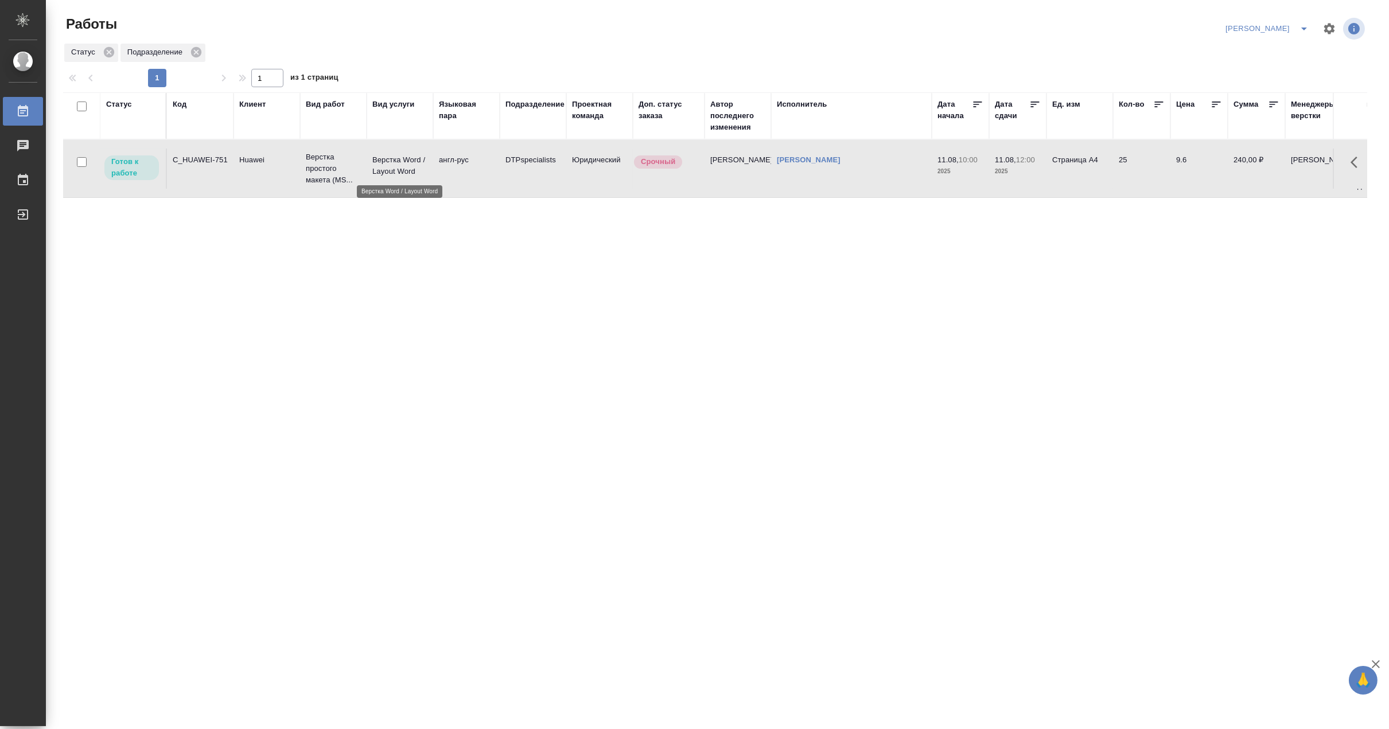
click at [387, 170] on p "Верстка Word / Layout Word" at bounding box center [399, 165] width 55 height 23
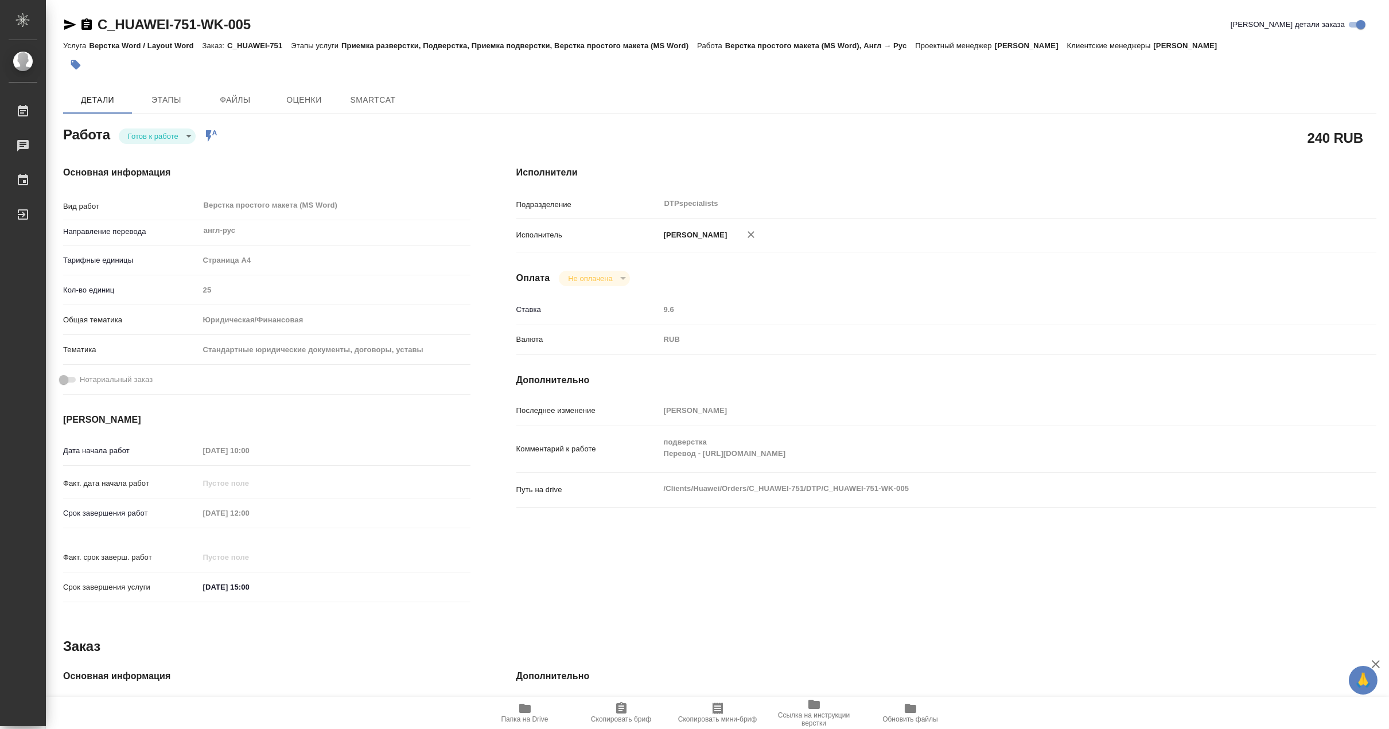
type textarea "x"
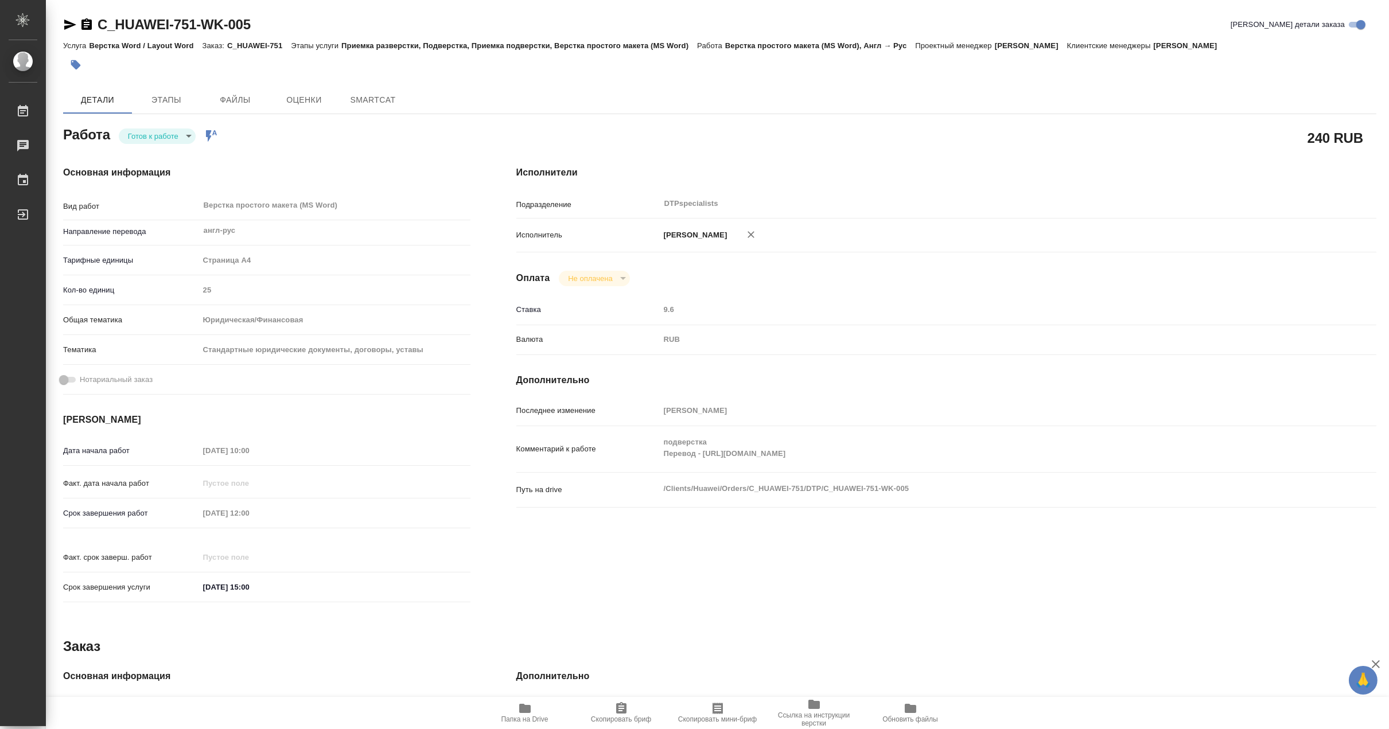
type textarea "x"
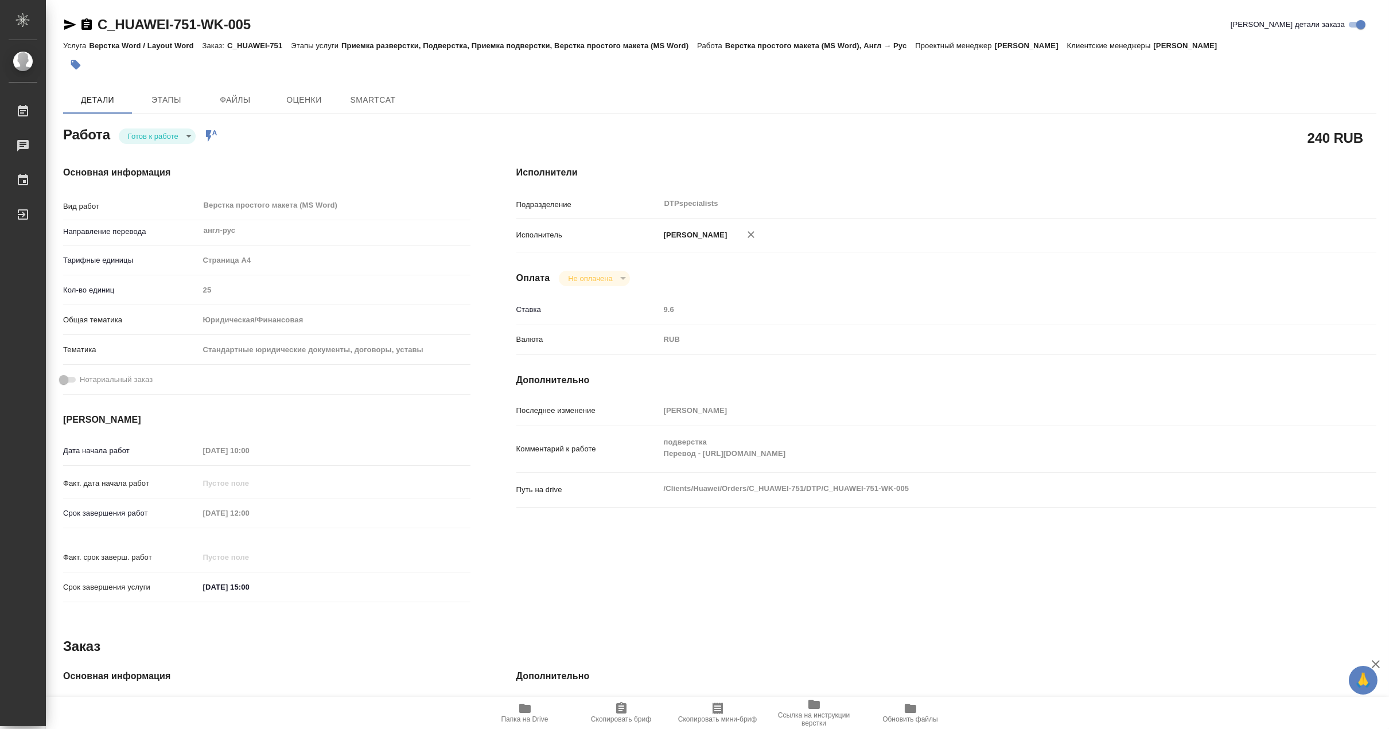
type textarea "x"
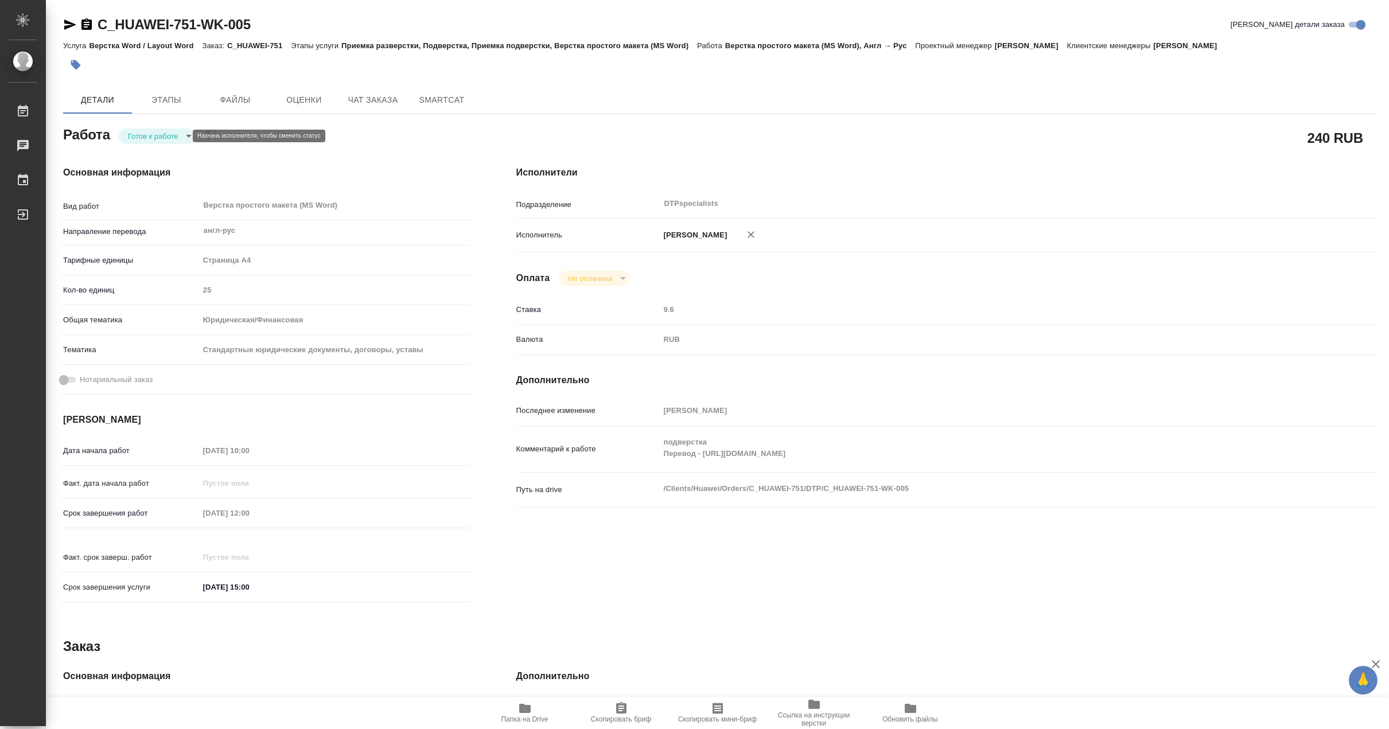
click at [155, 134] on body "🙏 .cls-1 fill:#fff; AWATERA [PERSON_NAME] Чаты График Выйти C_HUAWEI-751-WK-005…" at bounding box center [694, 364] width 1389 height 729
click at [143, 136] on button "В работе" at bounding box center [146, 136] width 38 height 13
type textarea "x"
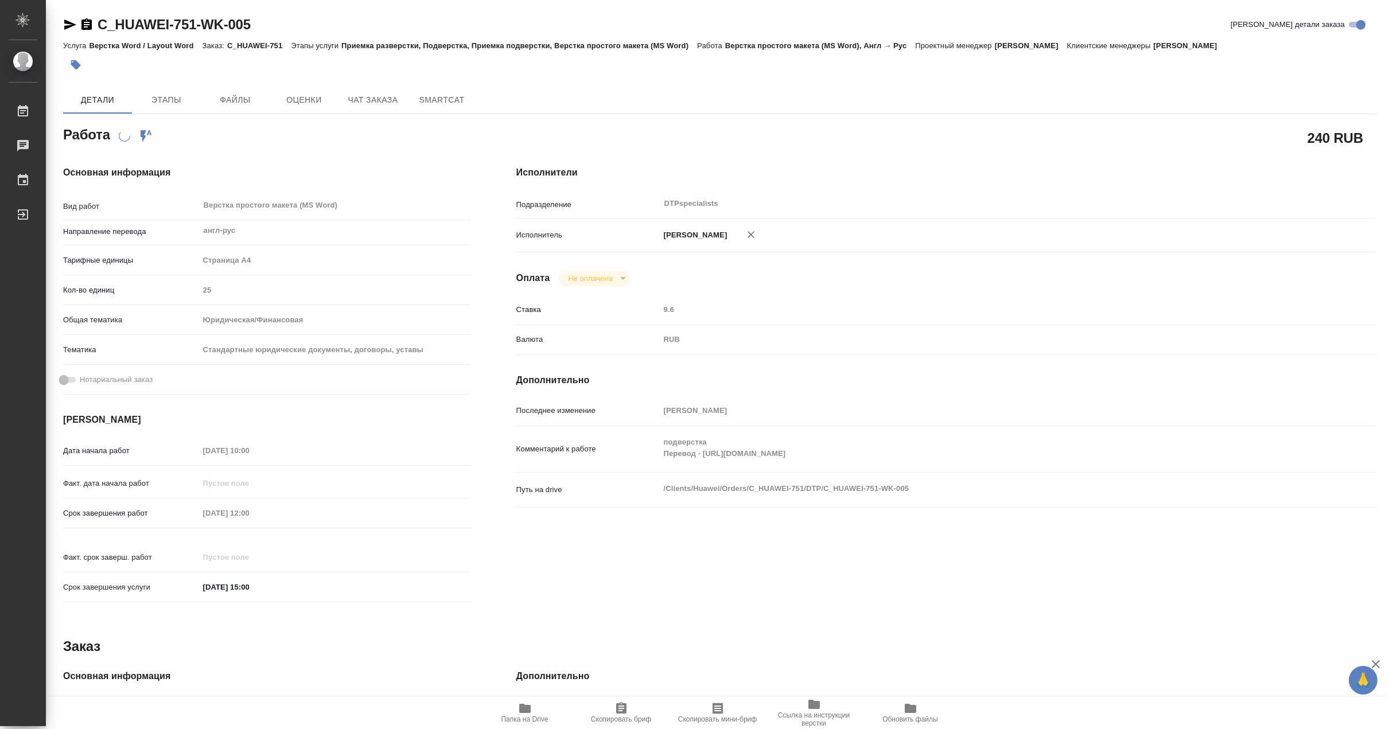
type textarea "x"
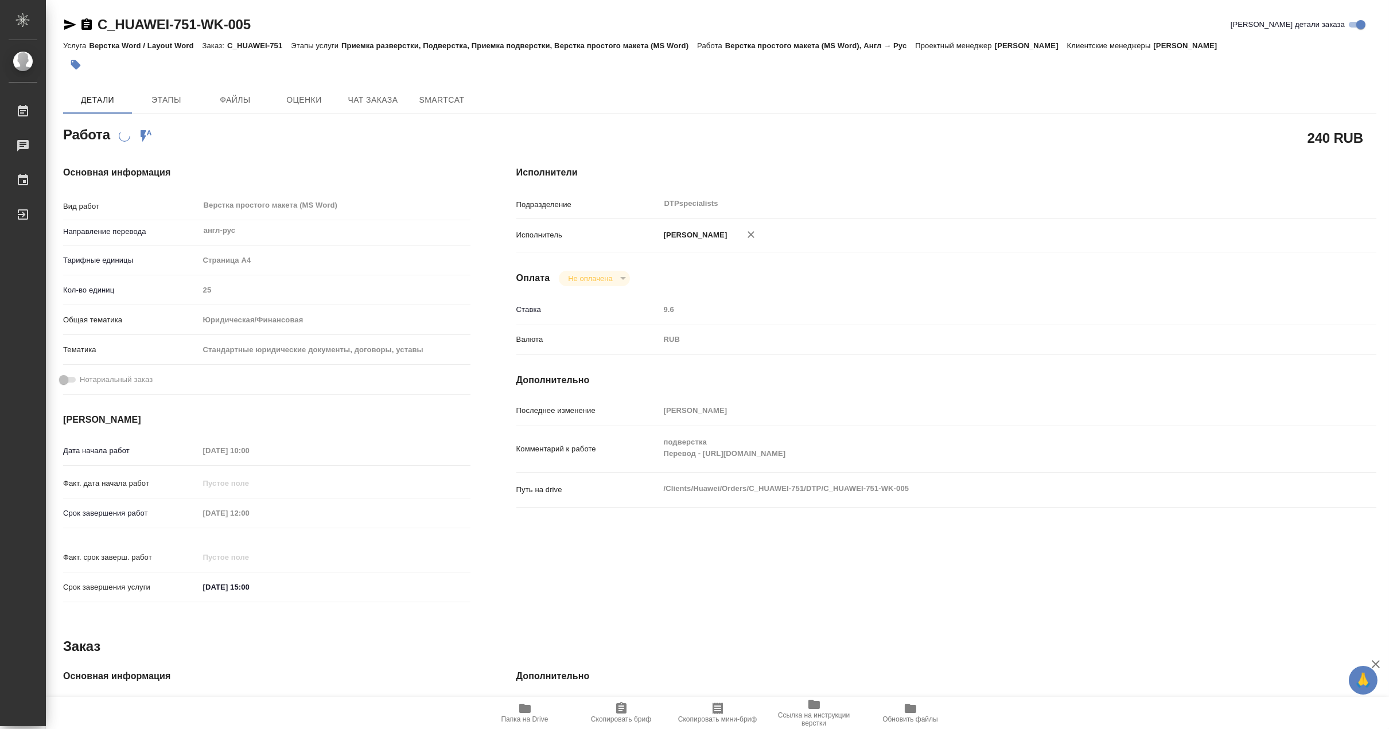
type textarea "x"
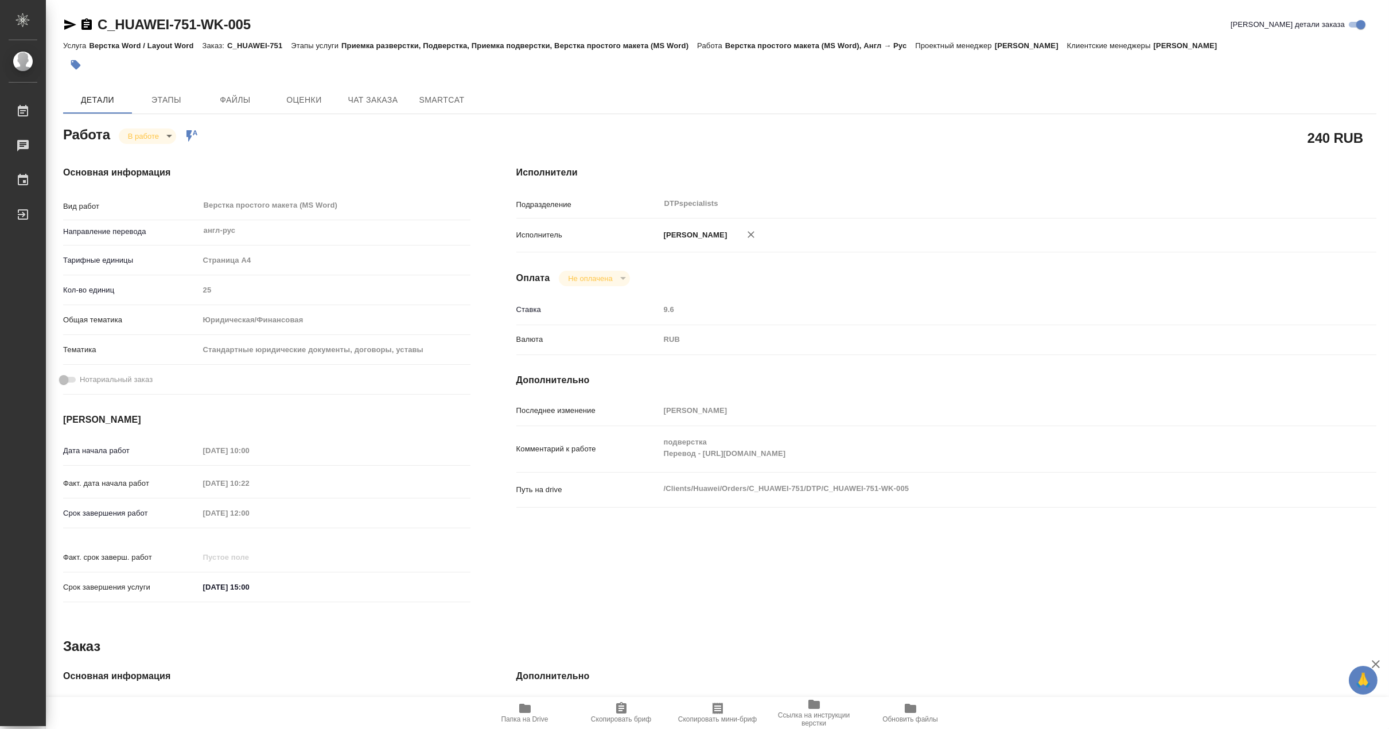
type textarea "x"
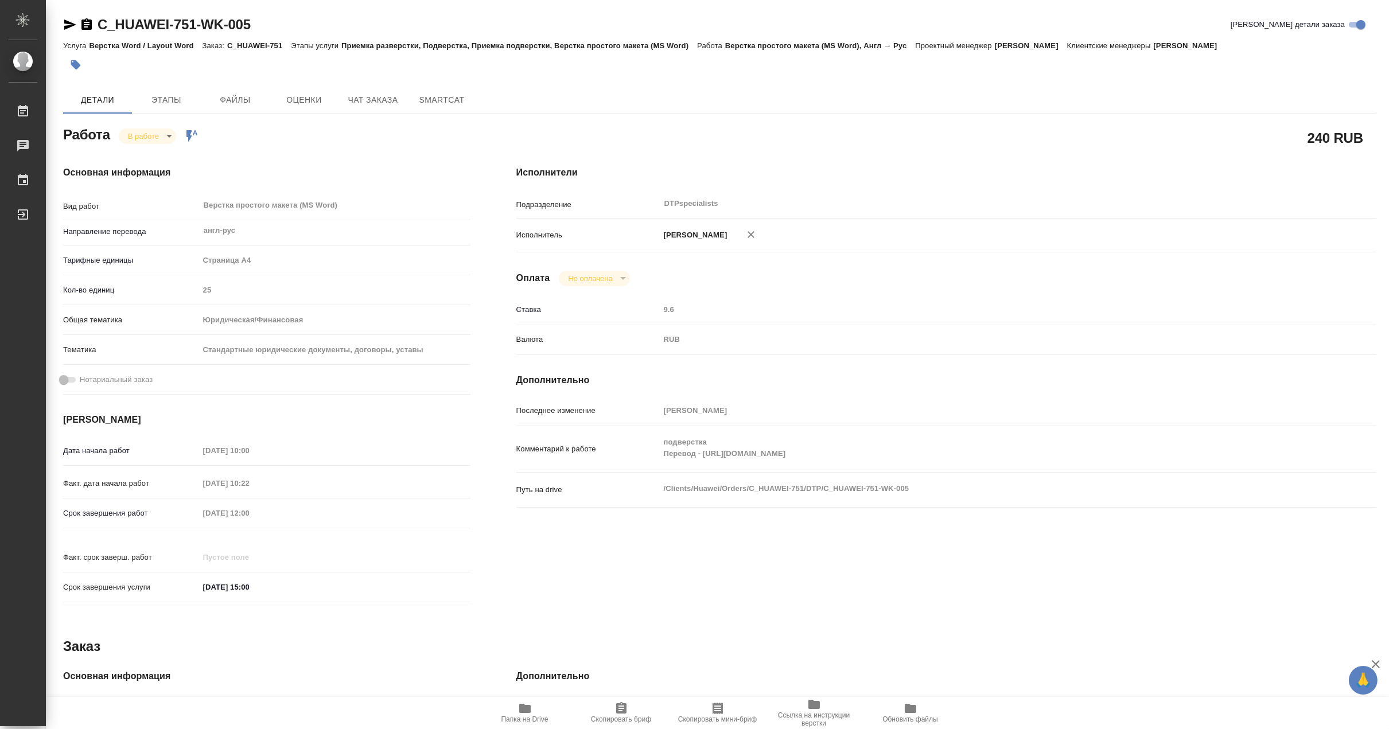
type textarea "x"
click at [515, 713] on span "Папка на Drive" at bounding box center [525, 713] width 83 height 22
drag, startPoint x: 277, startPoint y: 26, endPoint x: 98, endPoint y: 21, distance: 179.1
click at [98, 21] on div "C_HUAWEI-751-WK-005 Кратко детали заказа" at bounding box center [719, 24] width 1313 height 18
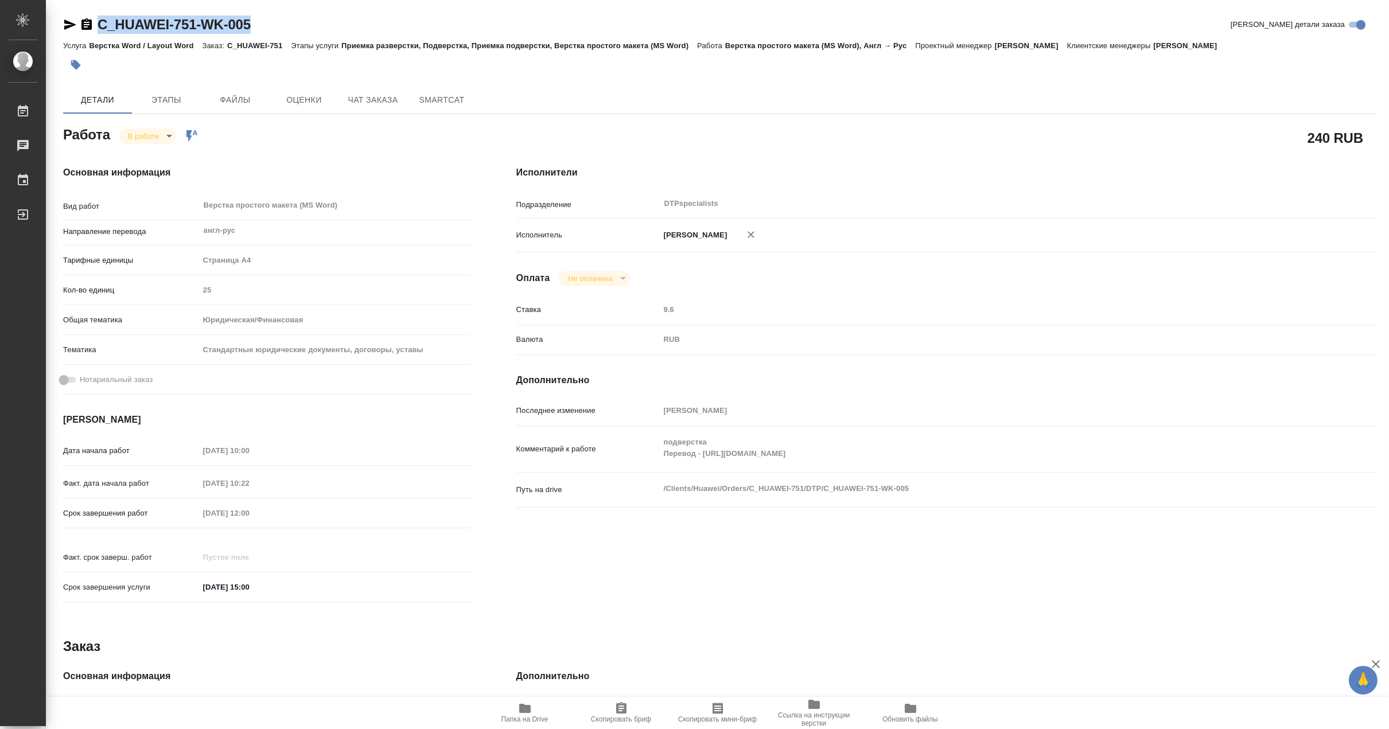
copy link "C_HUAWEI-751-WK-005"
